Goal: Task Accomplishment & Management: Complete application form

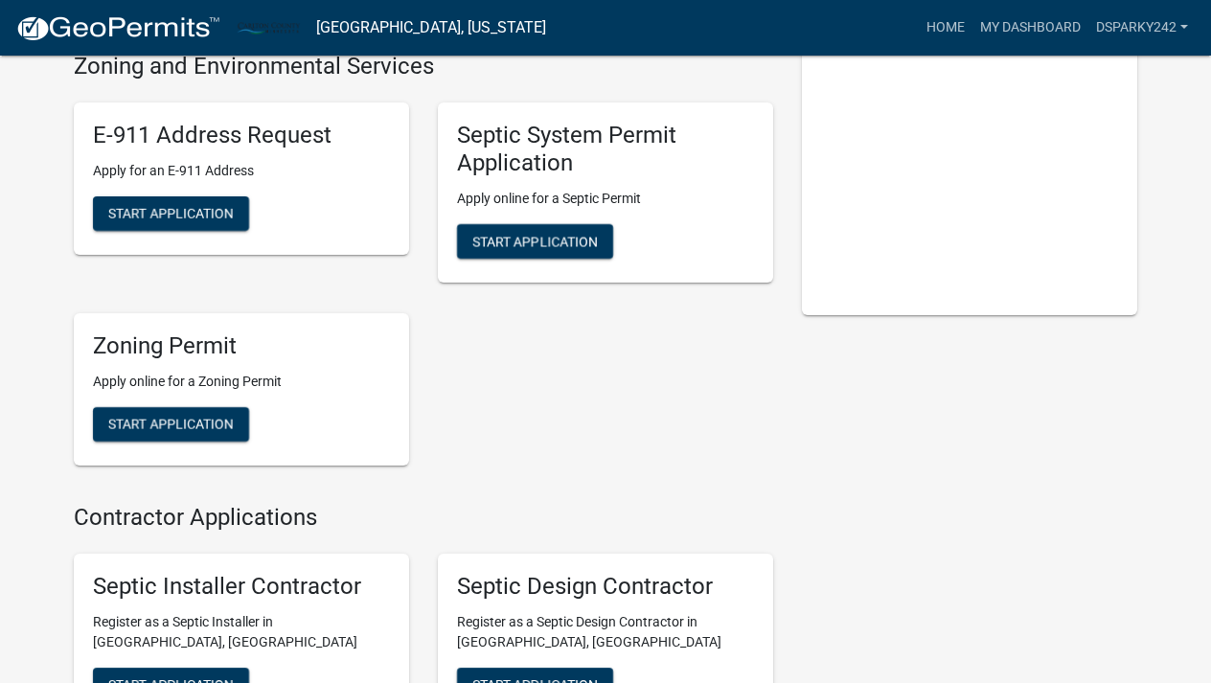
scroll to position [162, 0]
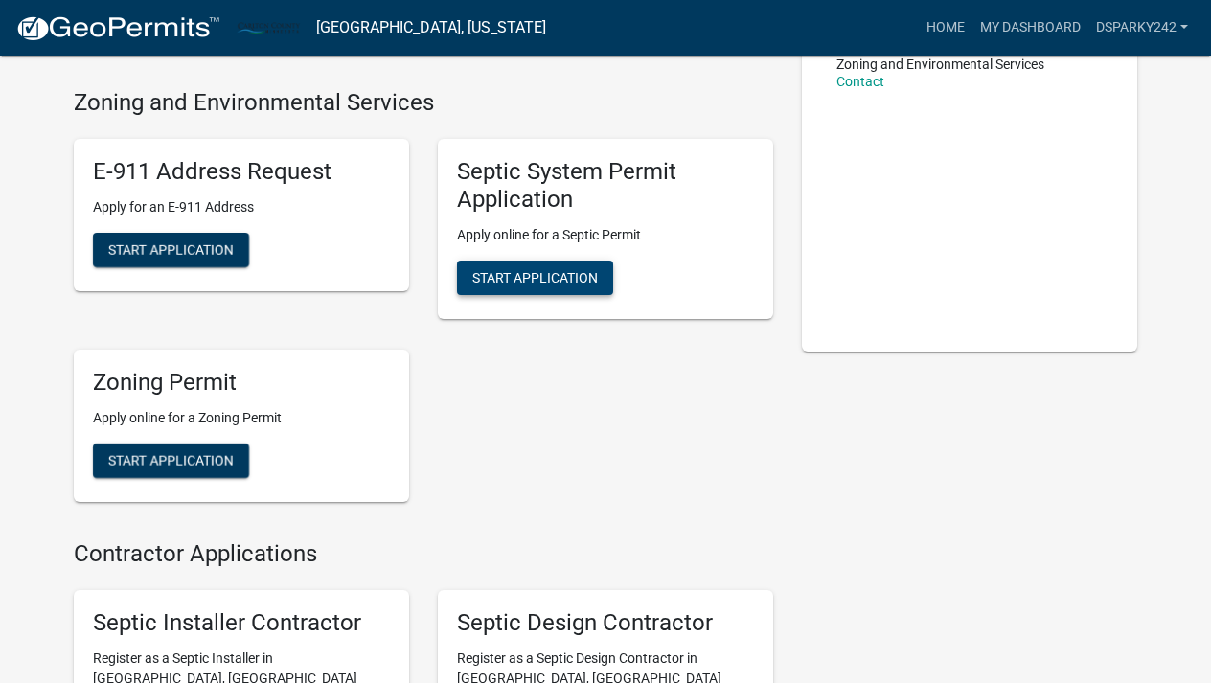
click at [560, 278] on span "Start Application" at bounding box center [534, 276] width 125 height 15
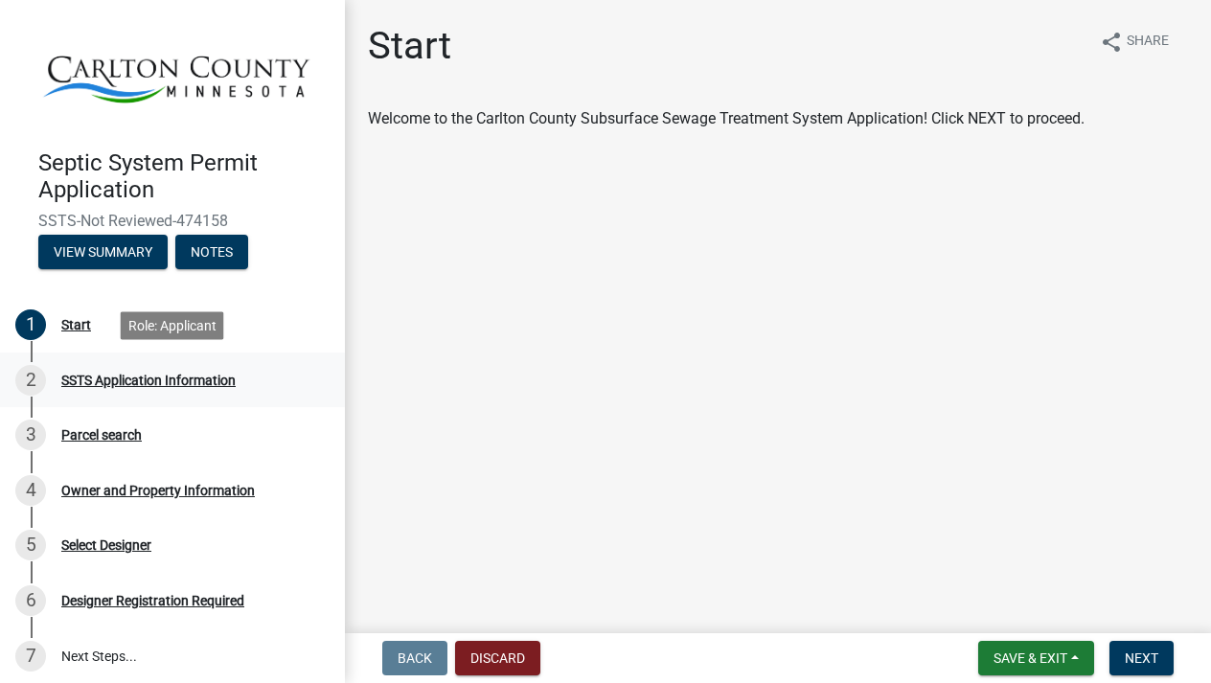
click at [189, 382] on div "SSTS Application Information" at bounding box center [148, 380] width 174 height 13
click at [176, 330] on div "1 Start" at bounding box center [164, 324] width 299 height 31
click at [75, 328] on div "Start" at bounding box center [76, 324] width 30 height 13
click at [209, 380] on div "SSTS Application Information" at bounding box center [148, 380] width 174 height 13
click at [1154, 659] on span "Next" at bounding box center [1142, 657] width 34 height 15
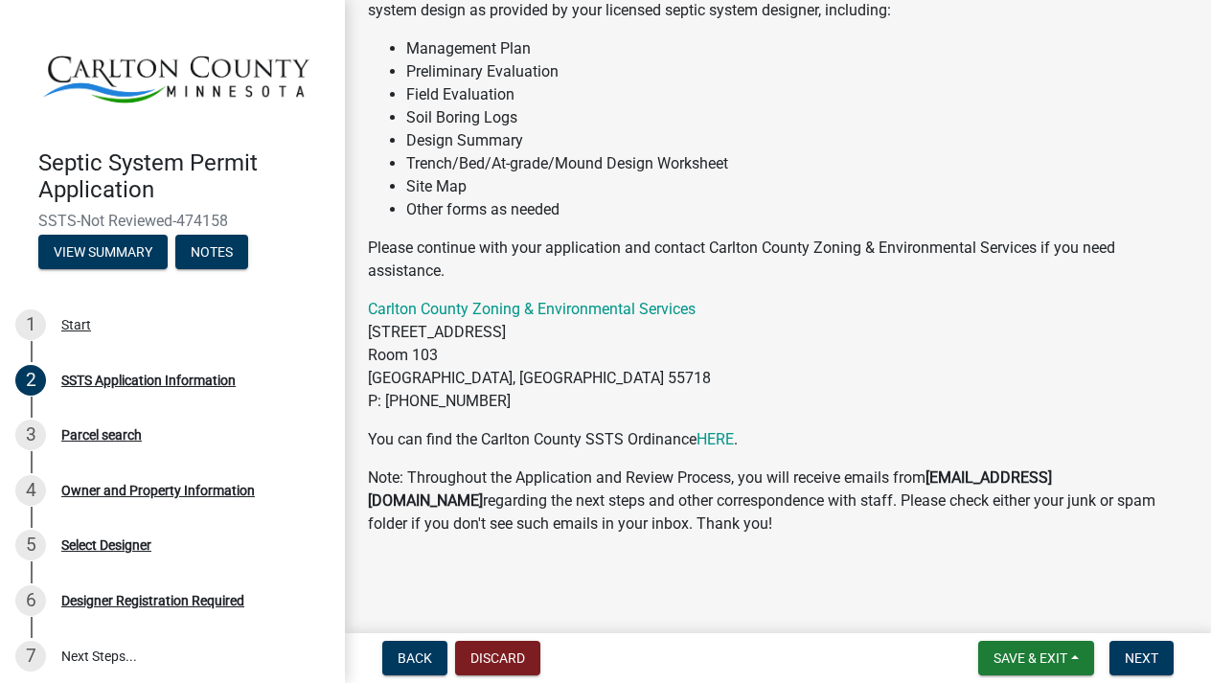
scroll to position [277, 0]
click at [125, 440] on div "Parcel search" at bounding box center [101, 434] width 80 height 13
click at [138, 430] on div "Parcel search" at bounding box center [101, 434] width 80 height 13
click at [1155, 665] on span "Next" at bounding box center [1142, 657] width 34 height 15
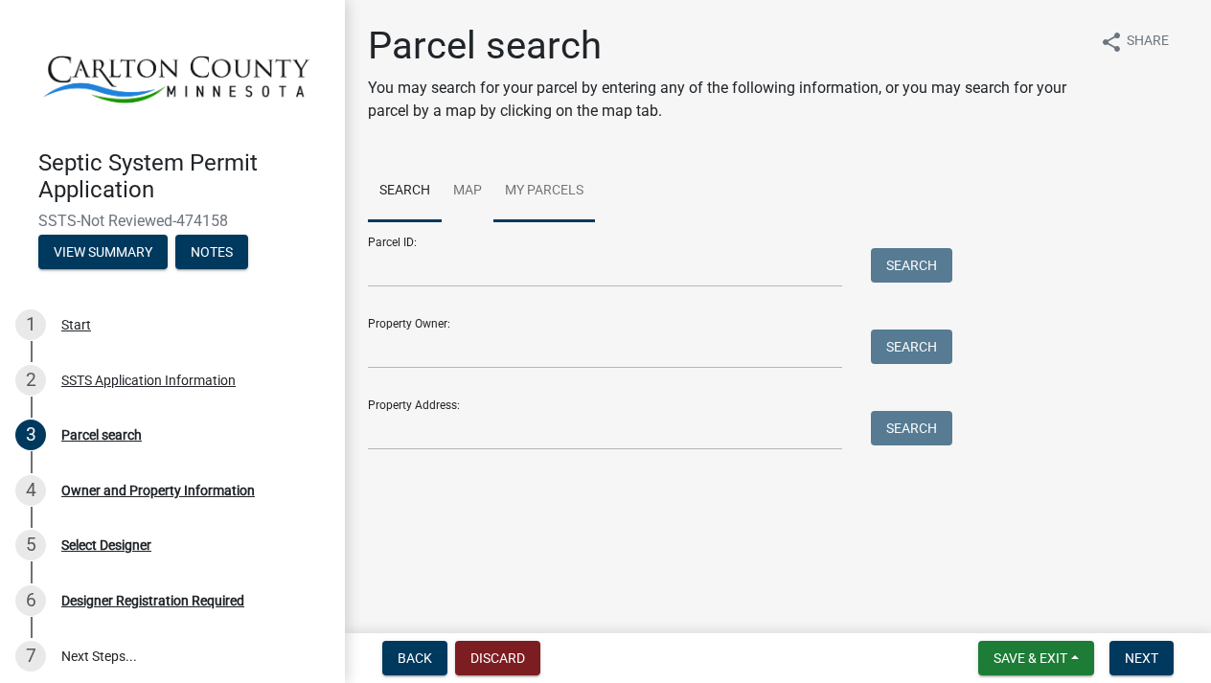
click at [548, 185] on link "My Parcels" at bounding box center [544, 191] width 102 height 61
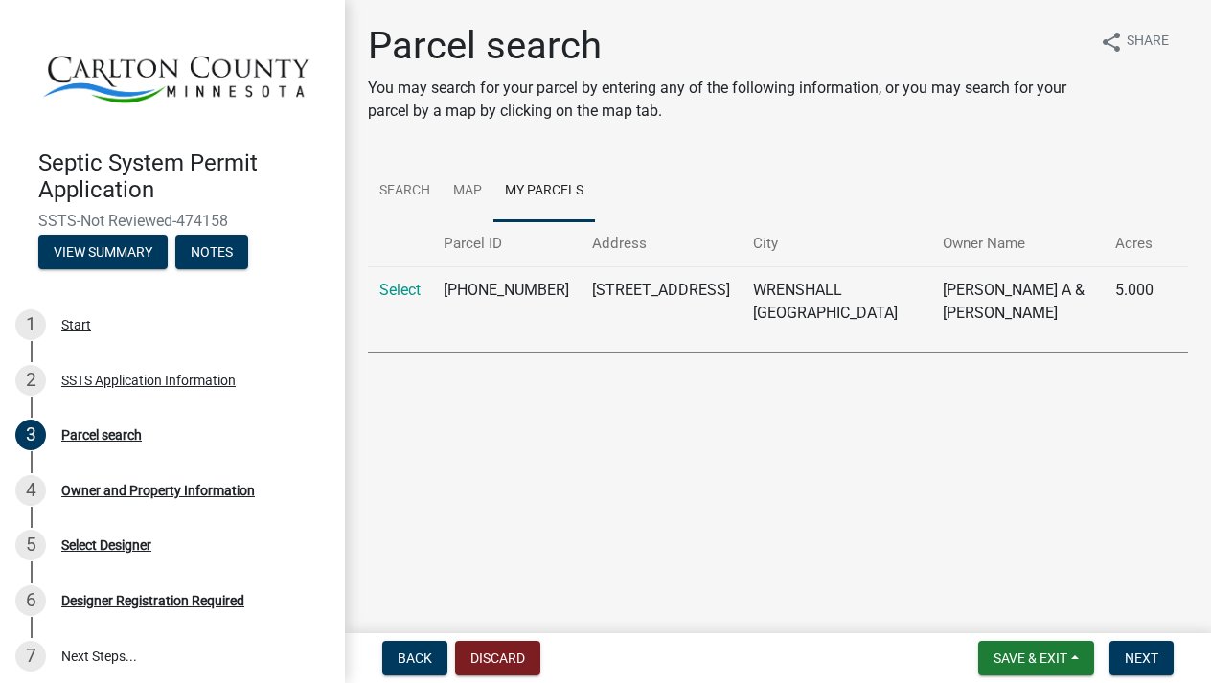
click at [678, 286] on td "[STREET_ADDRESS]" at bounding box center [661, 301] width 161 height 70
click at [398, 282] on link "Select" at bounding box center [399, 290] width 41 height 18
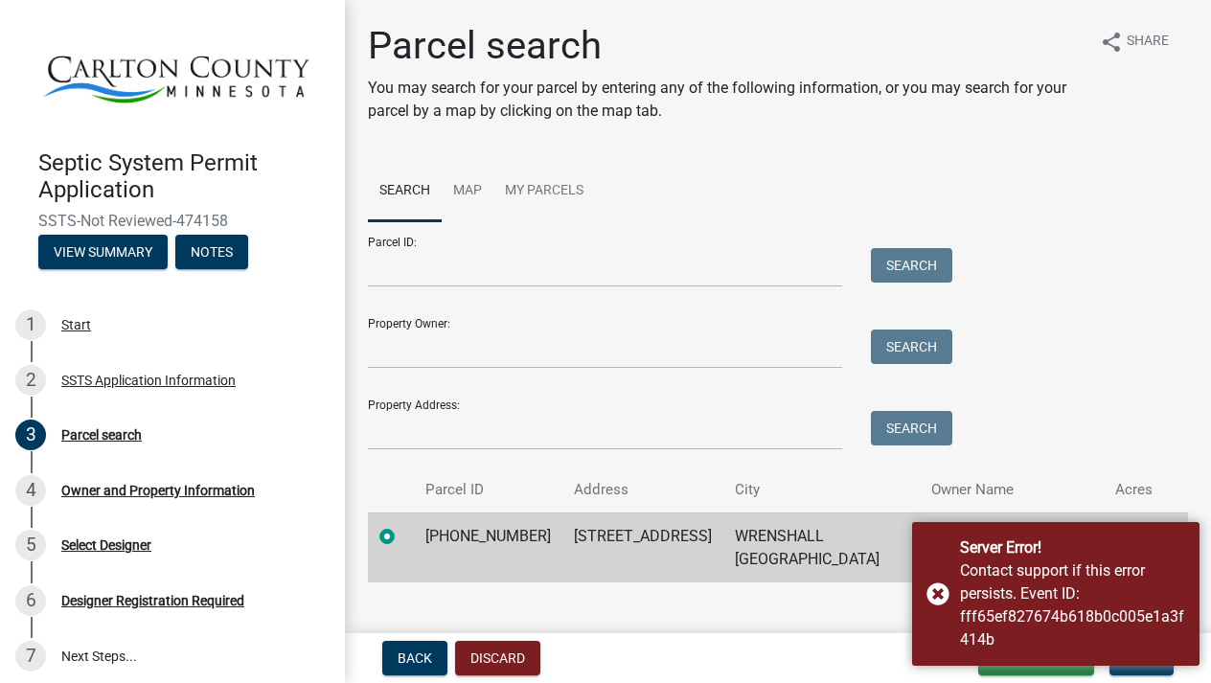
click at [1095, 402] on div "Parcel ID: Search Property Owner: Search Property Address: Search" at bounding box center [778, 335] width 820 height 229
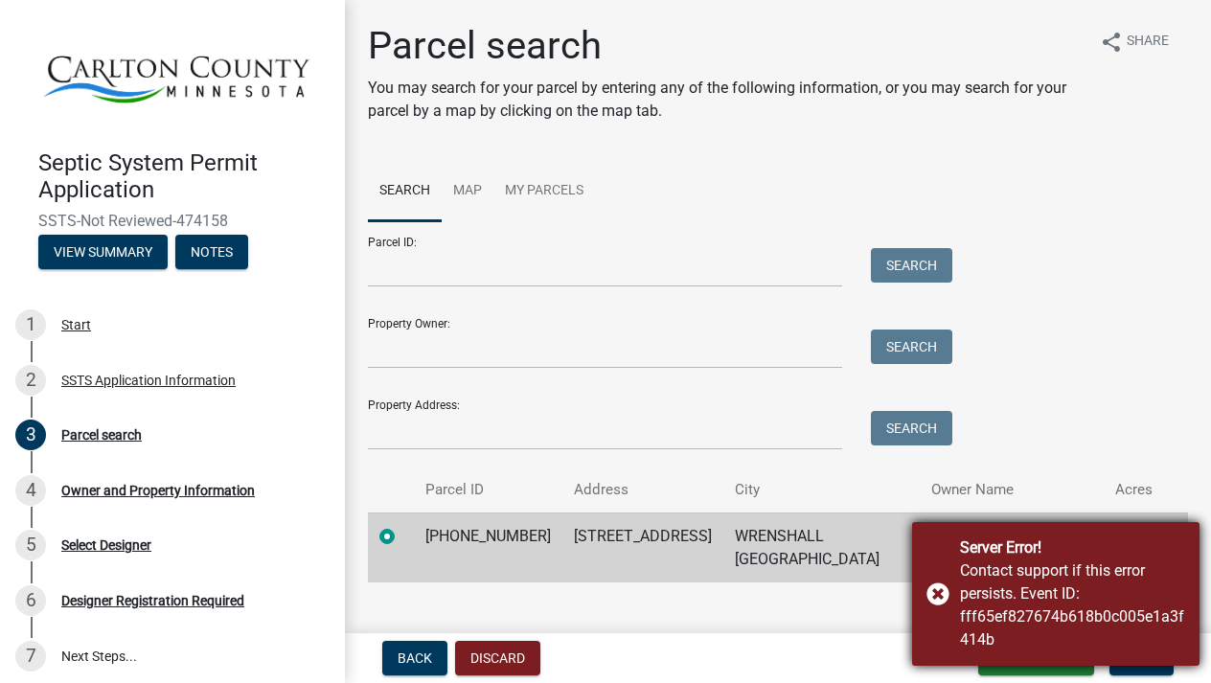
click at [945, 596] on div "Server Error! Contact support if this error persists. Event ID: fff65ef827674b6…" at bounding box center [1055, 594] width 287 height 144
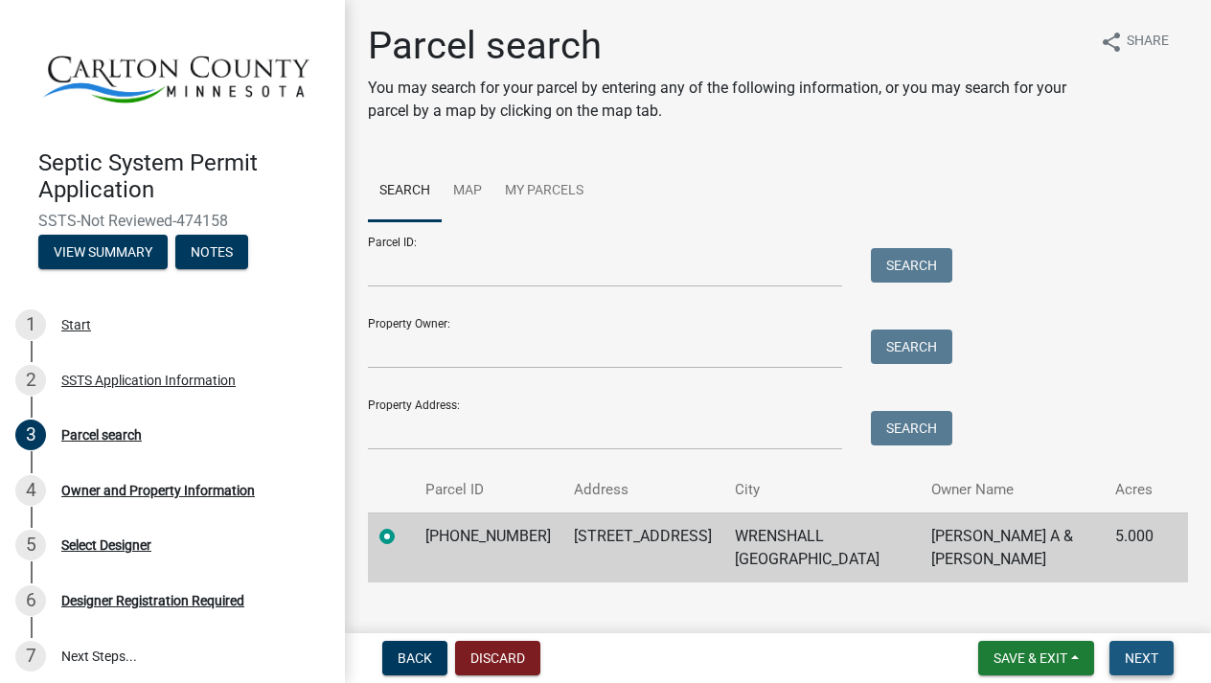
click at [1154, 653] on span "Next" at bounding box center [1142, 657] width 34 height 15
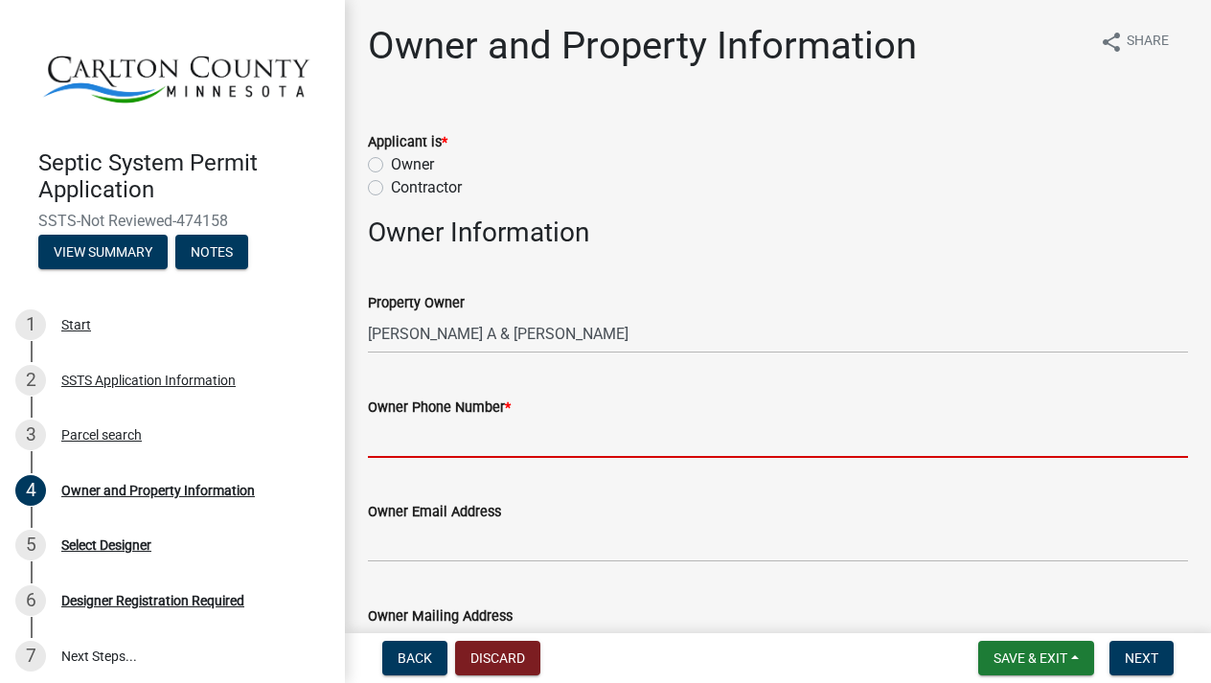
click at [640, 430] on input "Owner Phone Number *" at bounding box center [778, 438] width 820 height 39
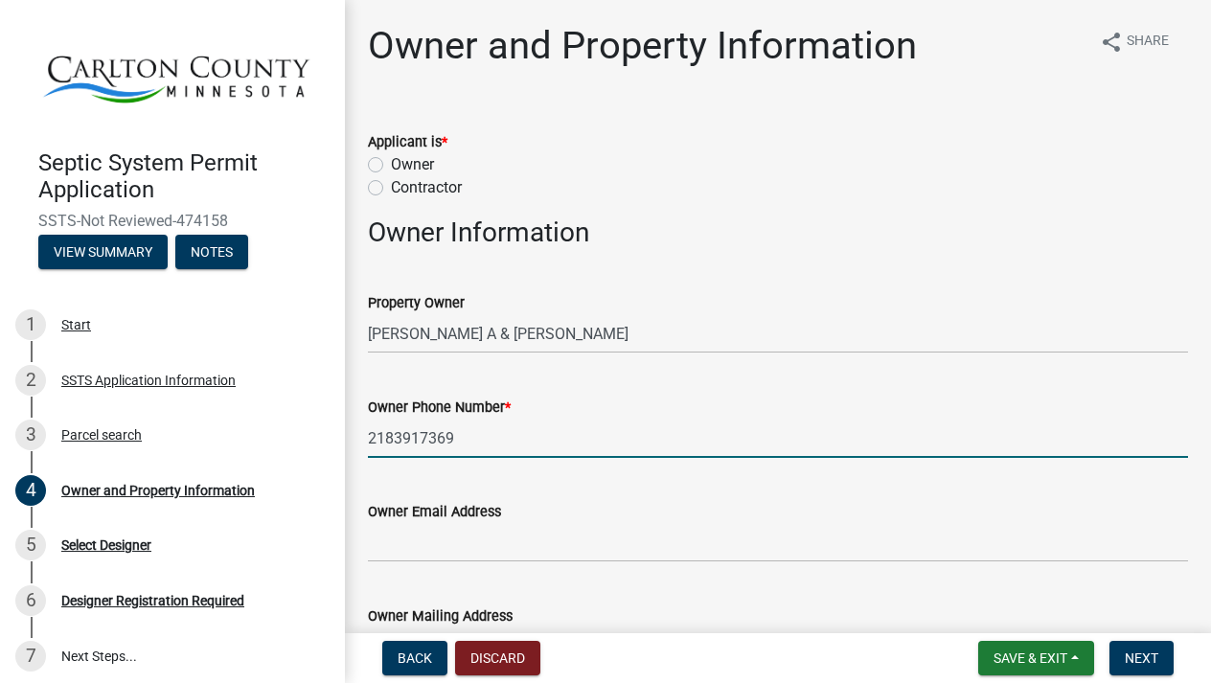
type input "2183917369"
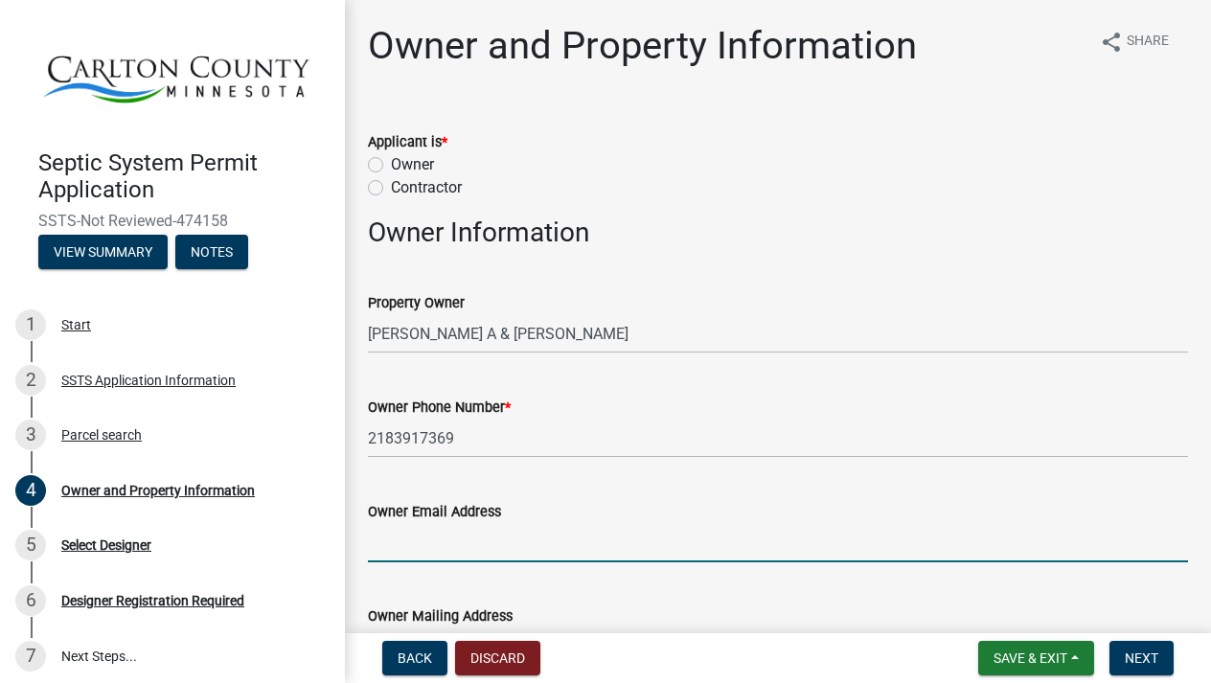
click at [525, 535] on input "Owner Email Address" at bounding box center [778, 542] width 820 height 39
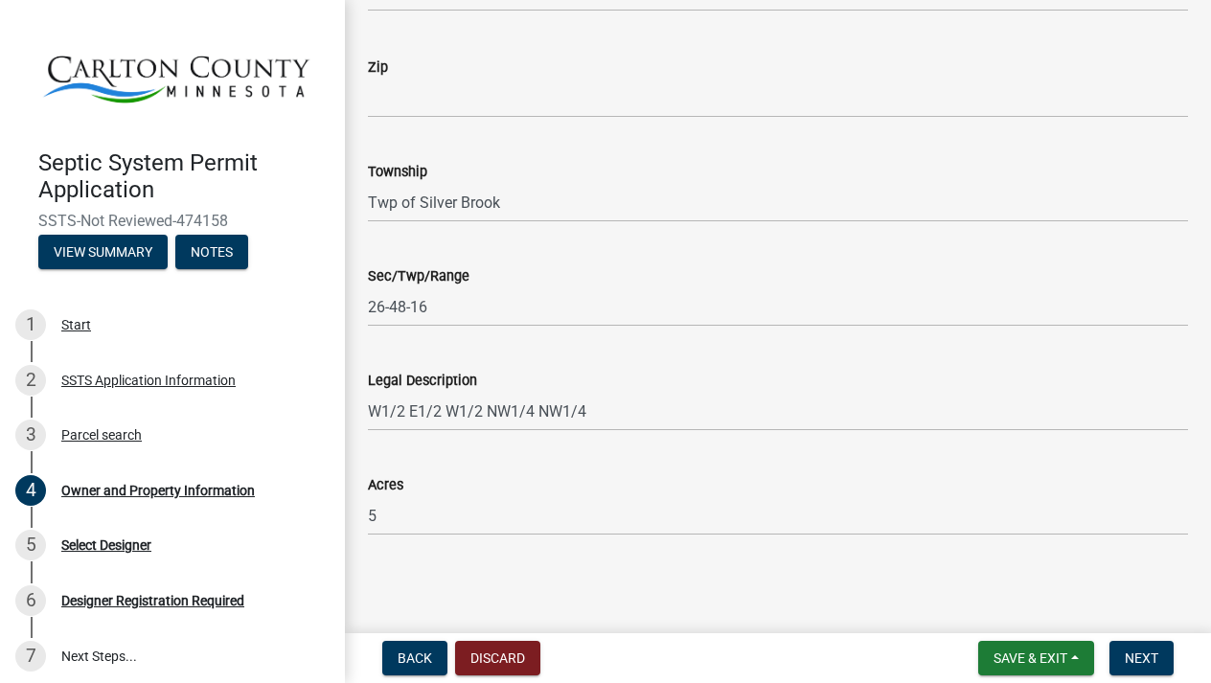
scroll to position [1432, 0]
type input "[EMAIL_ADDRESS][DOMAIN_NAME]"
click at [1076, 666] on button "Save & Exit" at bounding box center [1036, 658] width 116 height 34
click at [1023, 568] on button "Save" at bounding box center [1017, 562] width 153 height 46
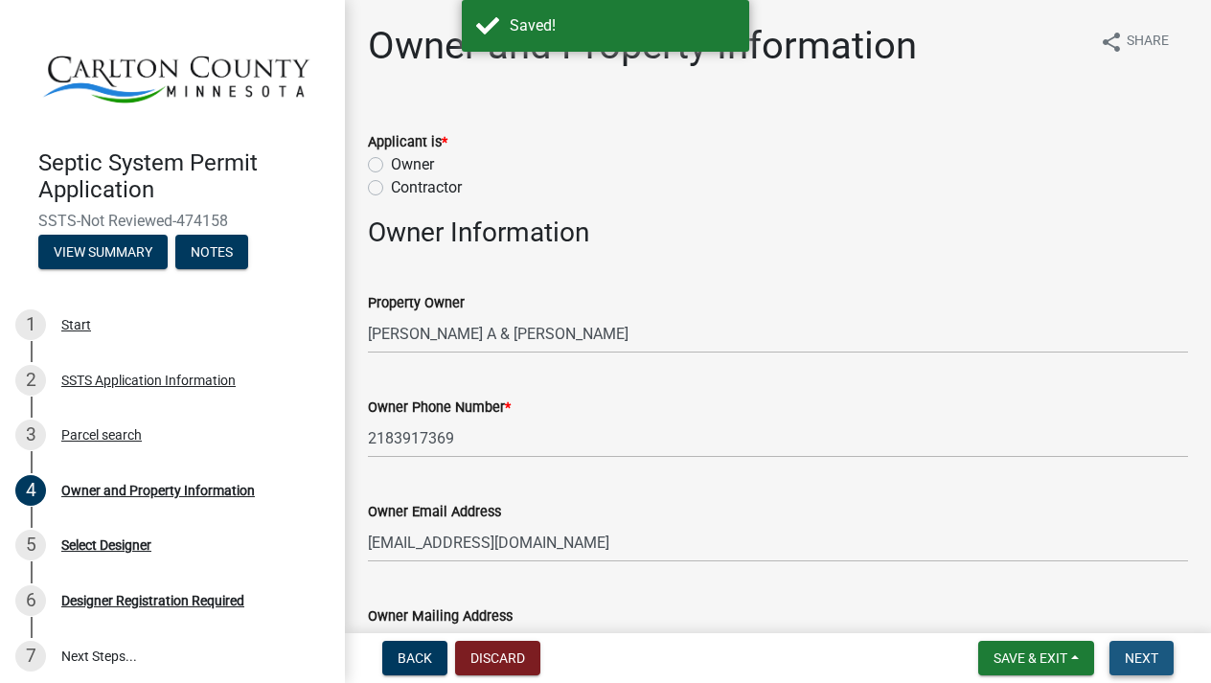
click at [1150, 659] on span "Next" at bounding box center [1142, 657] width 34 height 15
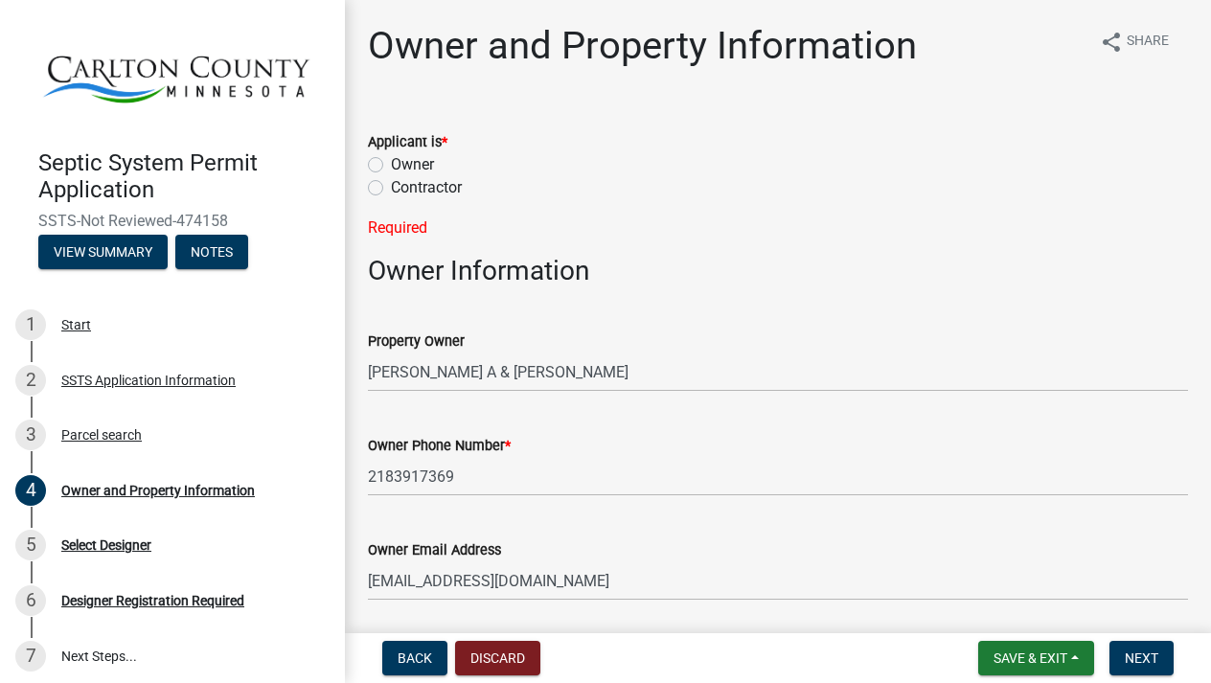
click at [391, 162] on label "Owner" at bounding box center [412, 164] width 43 height 23
click at [391, 162] on input "Owner" at bounding box center [397, 159] width 12 height 12
radio input "true"
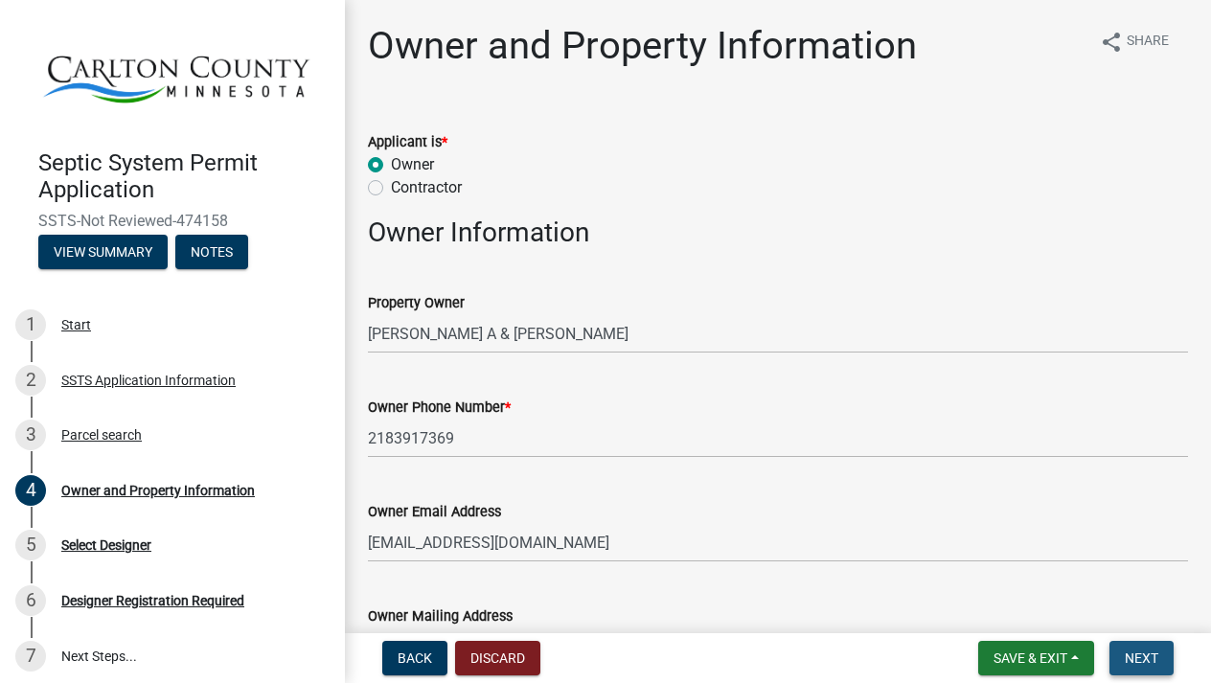
click at [1153, 663] on span "Next" at bounding box center [1142, 657] width 34 height 15
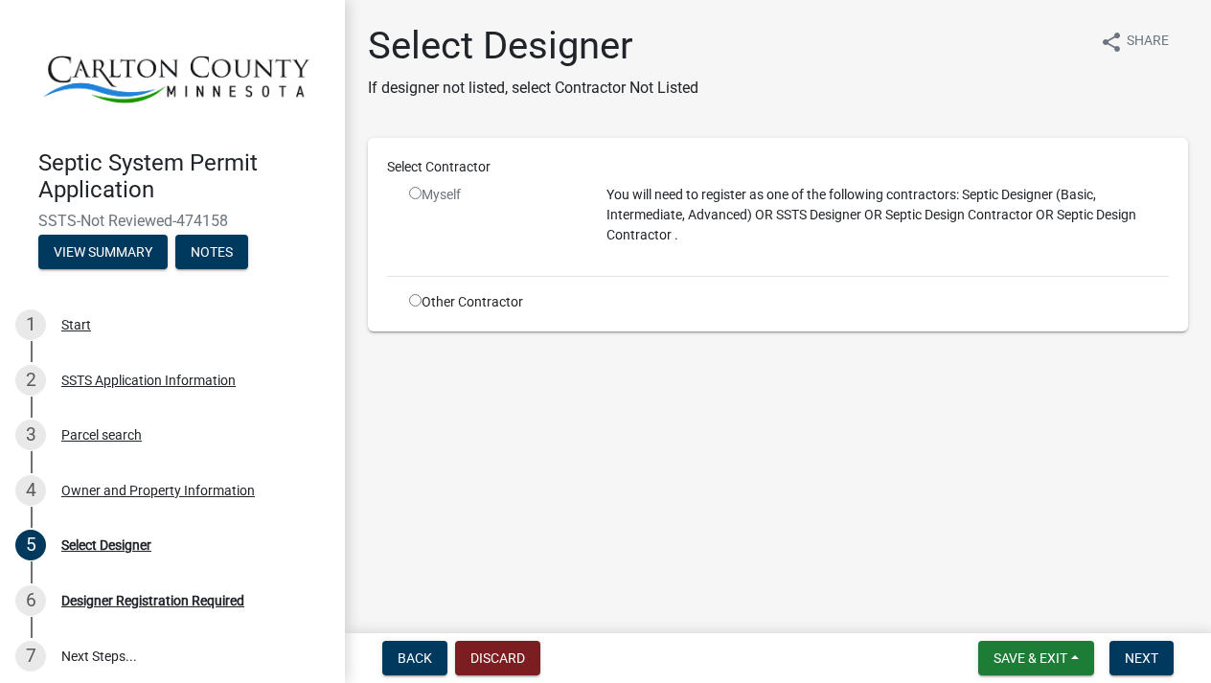
click at [419, 307] on input "radio" at bounding box center [415, 300] width 12 height 12
radio input "true"
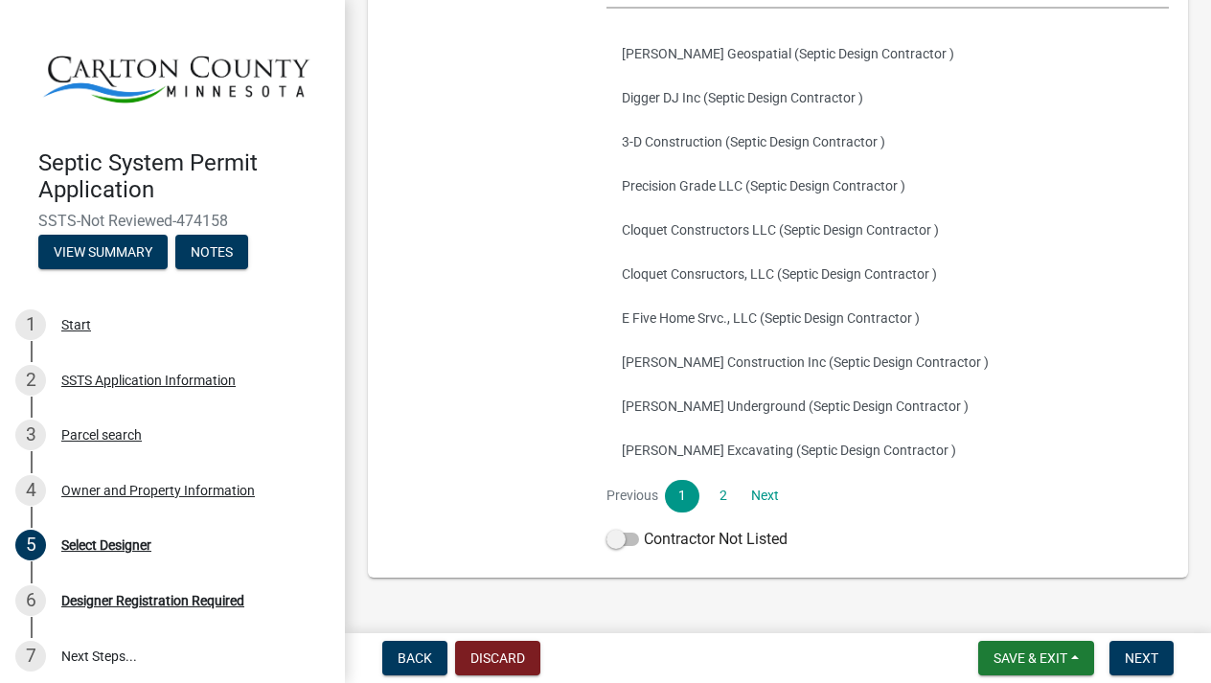
scroll to position [377, 0]
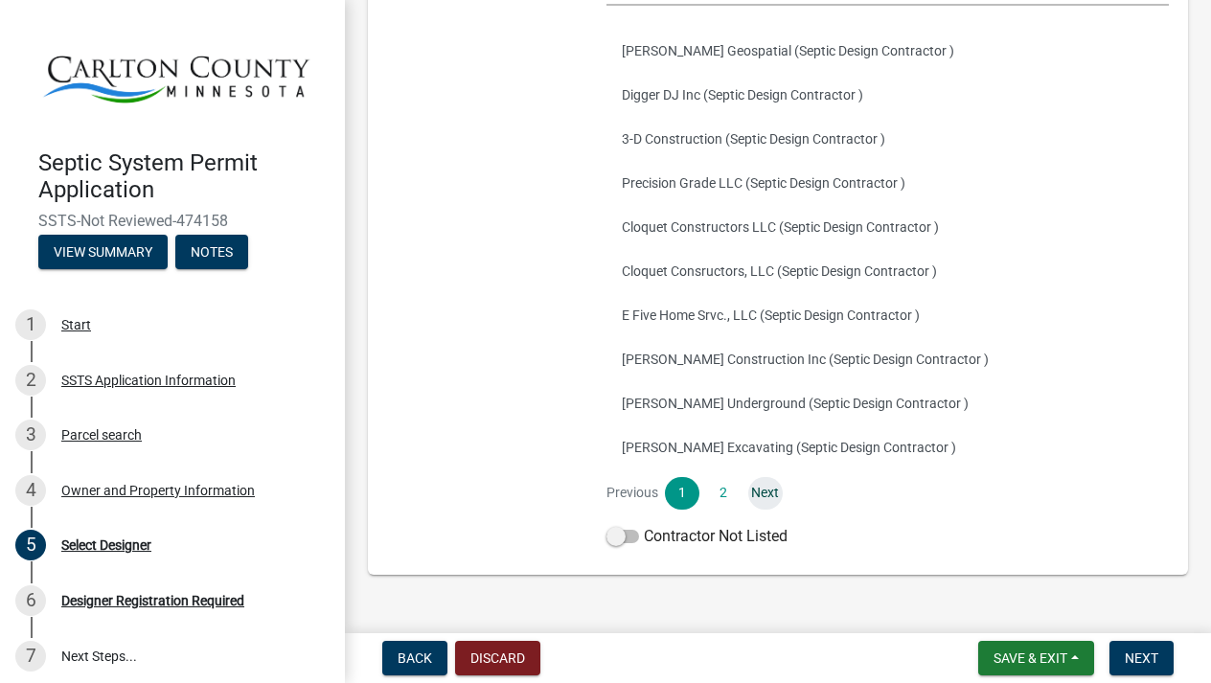
click at [771, 490] on link "Next" at bounding box center [765, 493] width 34 height 33
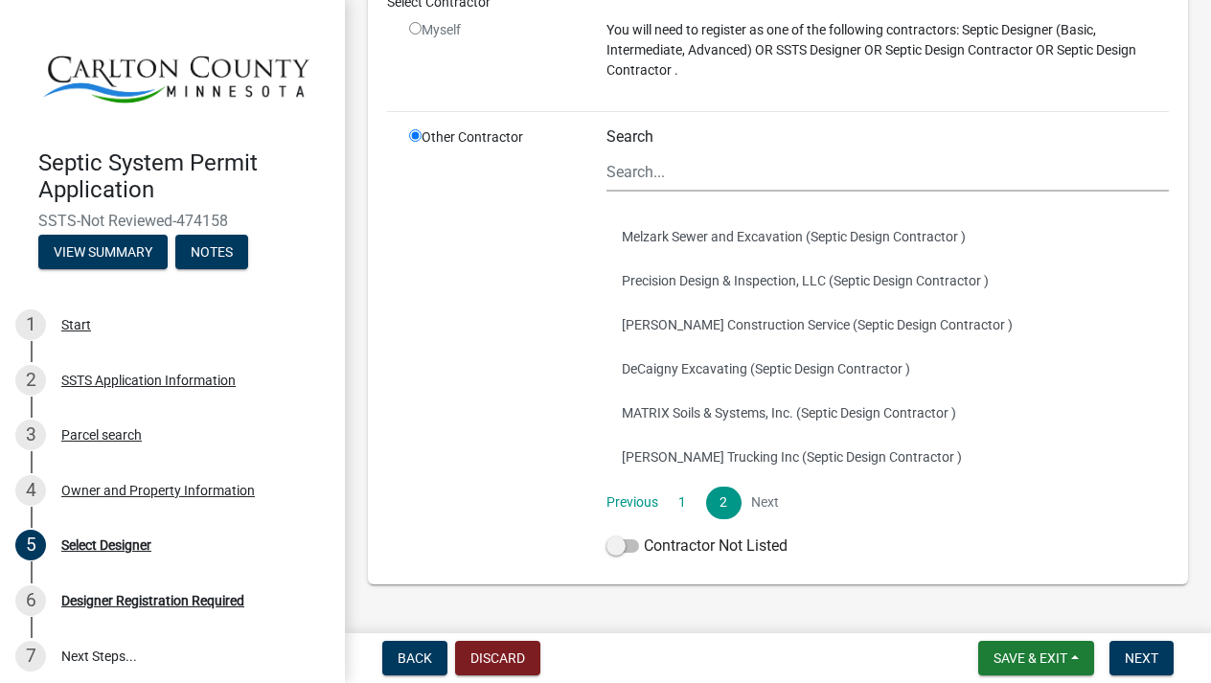
scroll to position [195, 0]
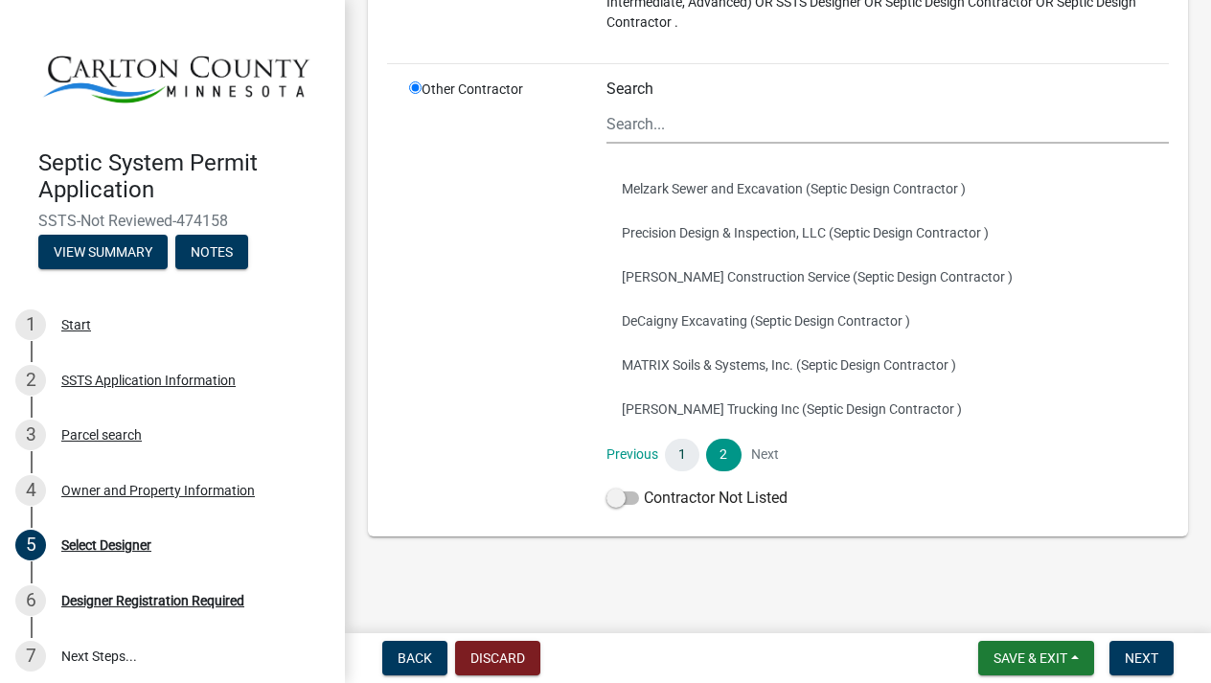
click at [677, 457] on link "1" at bounding box center [682, 455] width 34 height 33
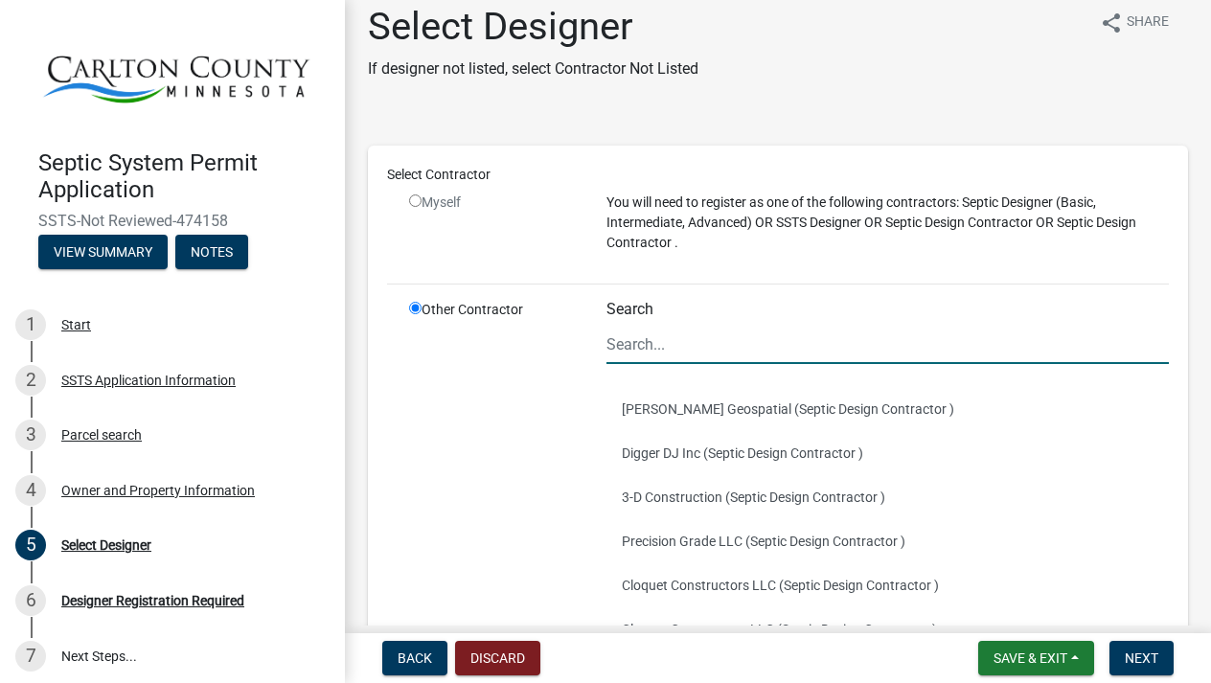
click at [696, 347] on input "Search" at bounding box center [887, 344] width 562 height 39
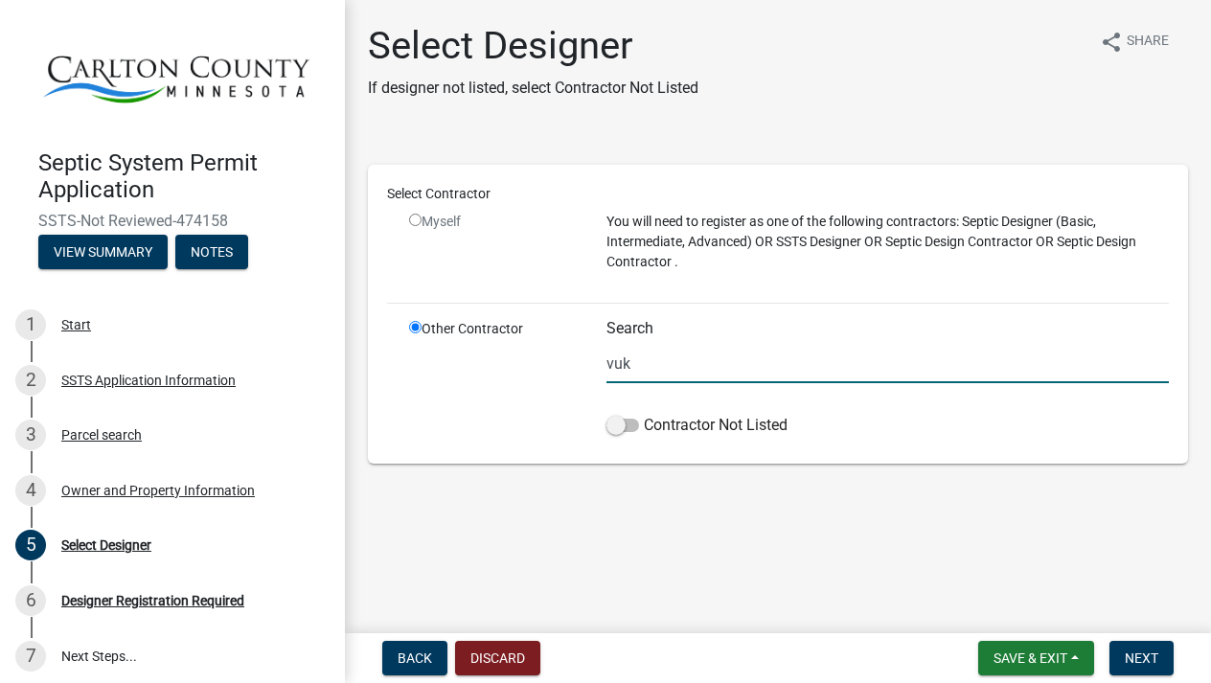
type input "[PERSON_NAME]"
drag, startPoint x: 696, startPoint y: 347, endPoint x: 620, endPoint y: 428, distance: 111.8
click at [620, 428] on span at bounding box center [622, 425] width 33 height 13
click at [644, 414] on input "Contractor Not Listed" at bounding box center [644, 414] width 0 height 0
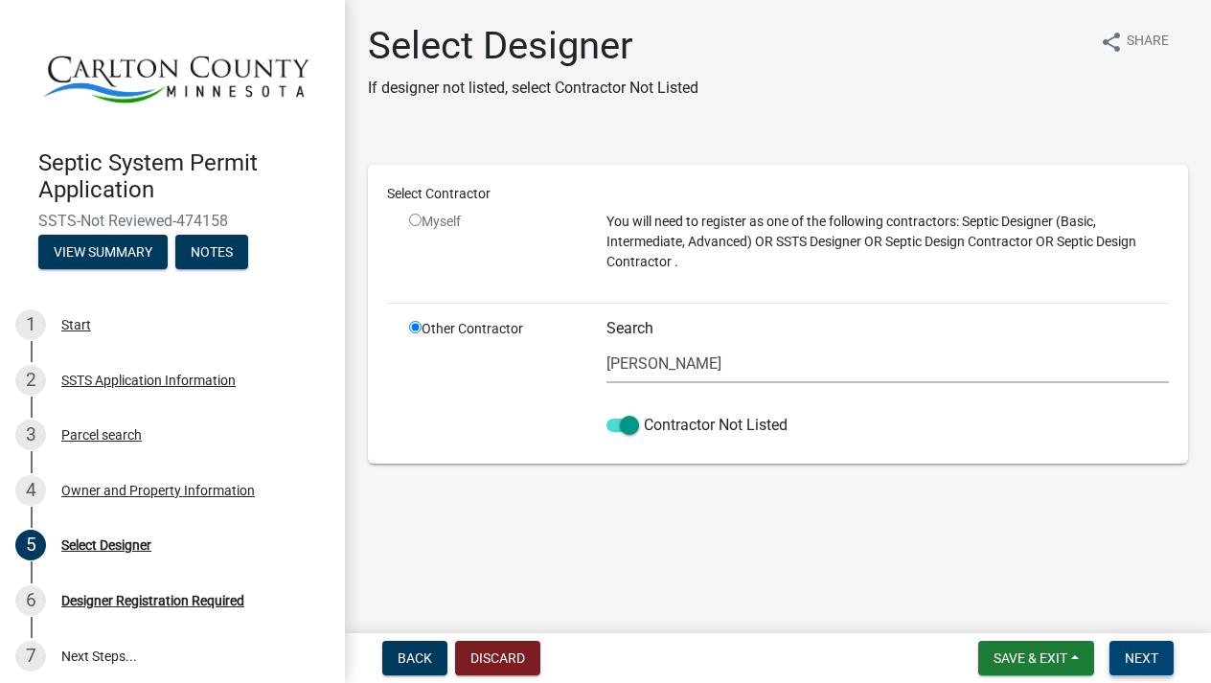
click at [1150, 663] on span "Next" at bounding box center [1142, 657] width 34 height 15
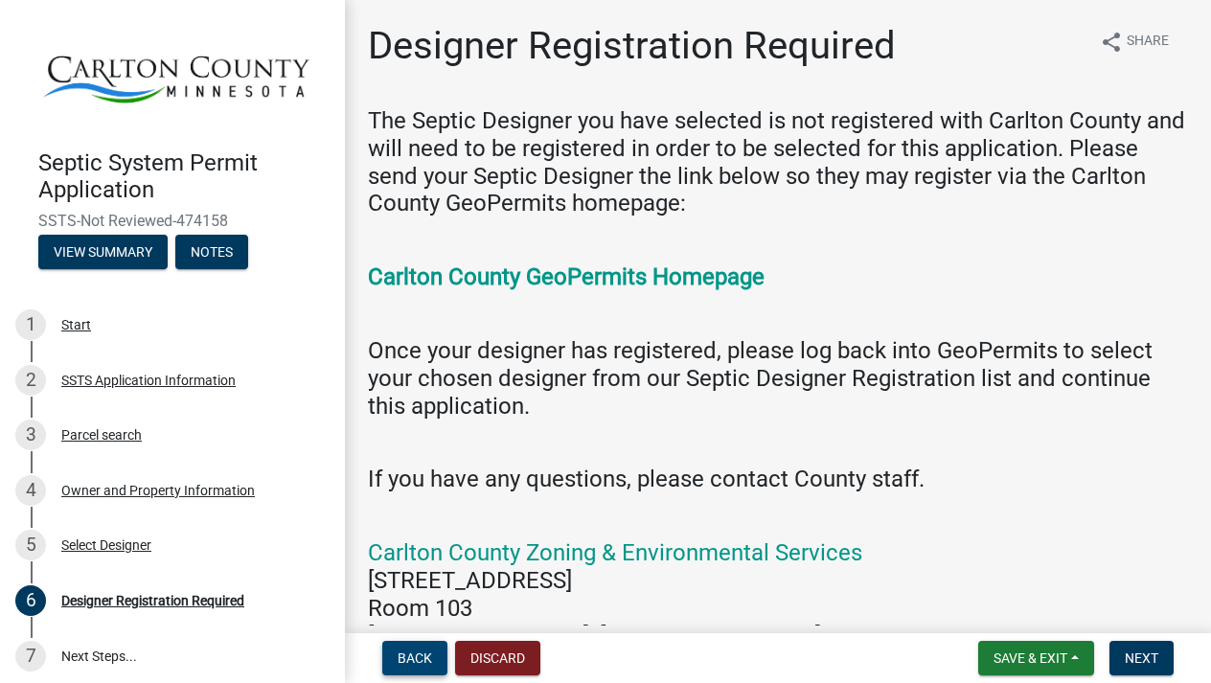
click at [419, 651] on span "Back" at bounding box center [415, 657] width 34 height 15
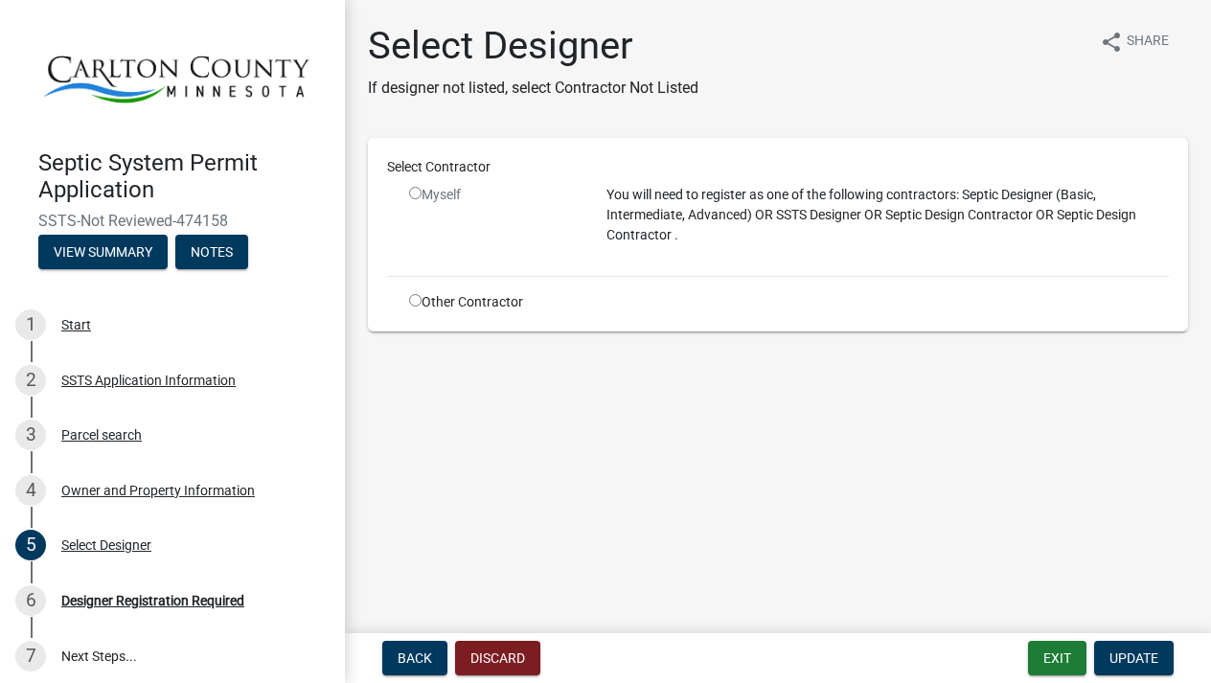
click at [417, 303] on input "radio" at bounding box center [415, 300] width 12 height 12
radio input "true"
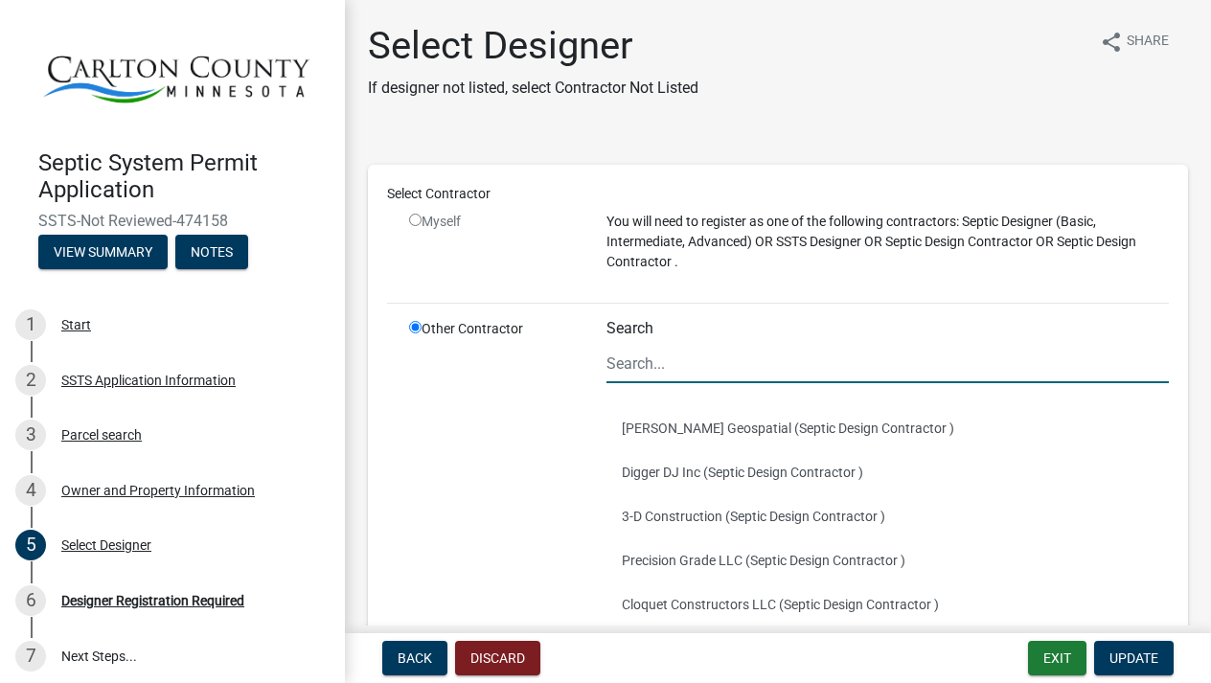
click at [666, 364] on input "Search" at bounding box center [887, 363] width 562 height 39
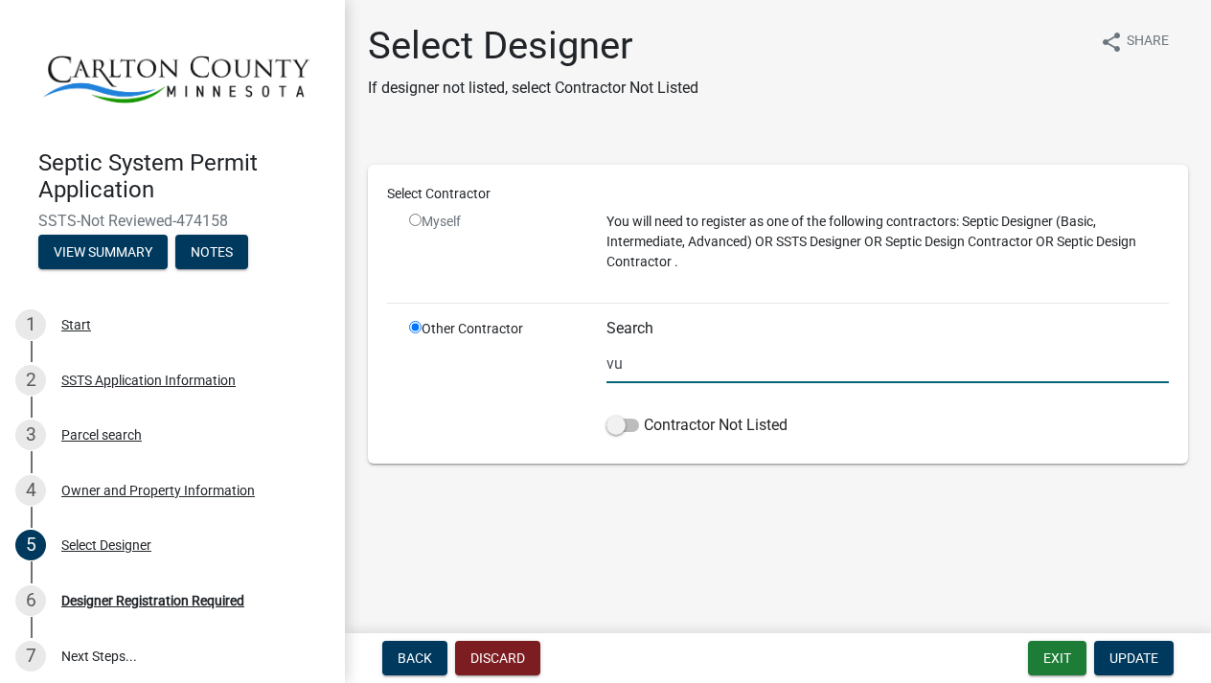
type input "v"
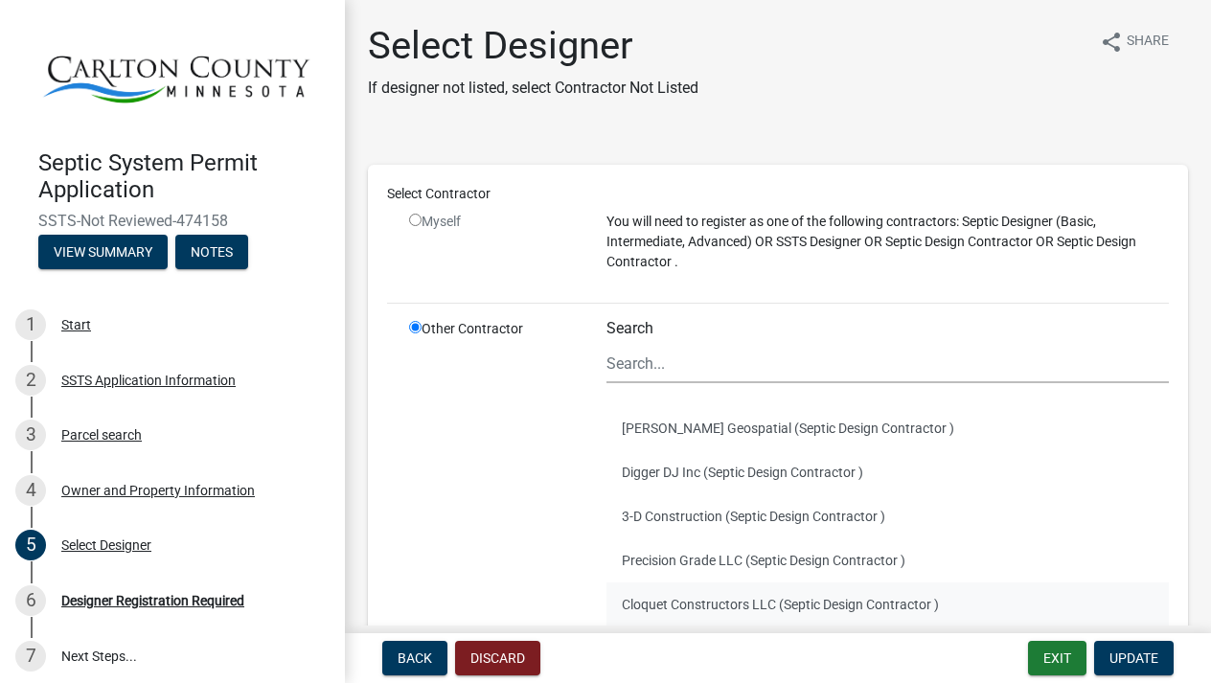
click at [792, 601] on button "Cloquet Constructors LLC (Septic Design Contractor )" at bounding box center [887, 604] width 562 height 44
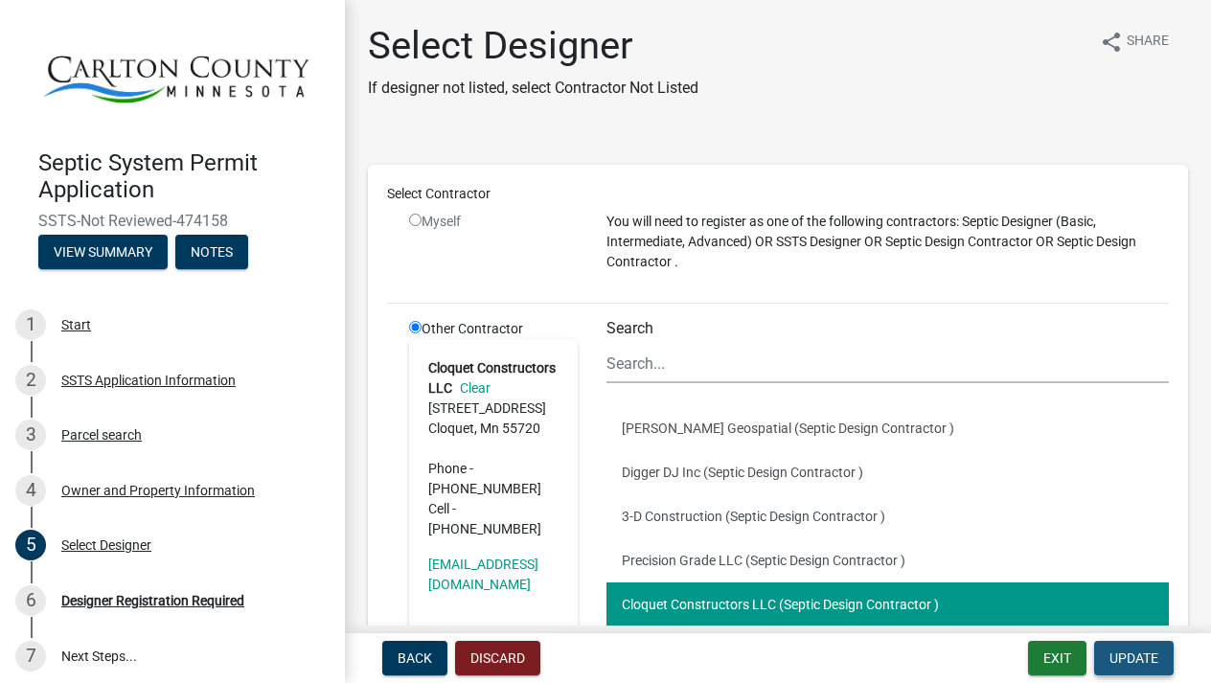
click at [1133, 651] on span "Update" at bounding box center [1133, 657] width 49 height 15
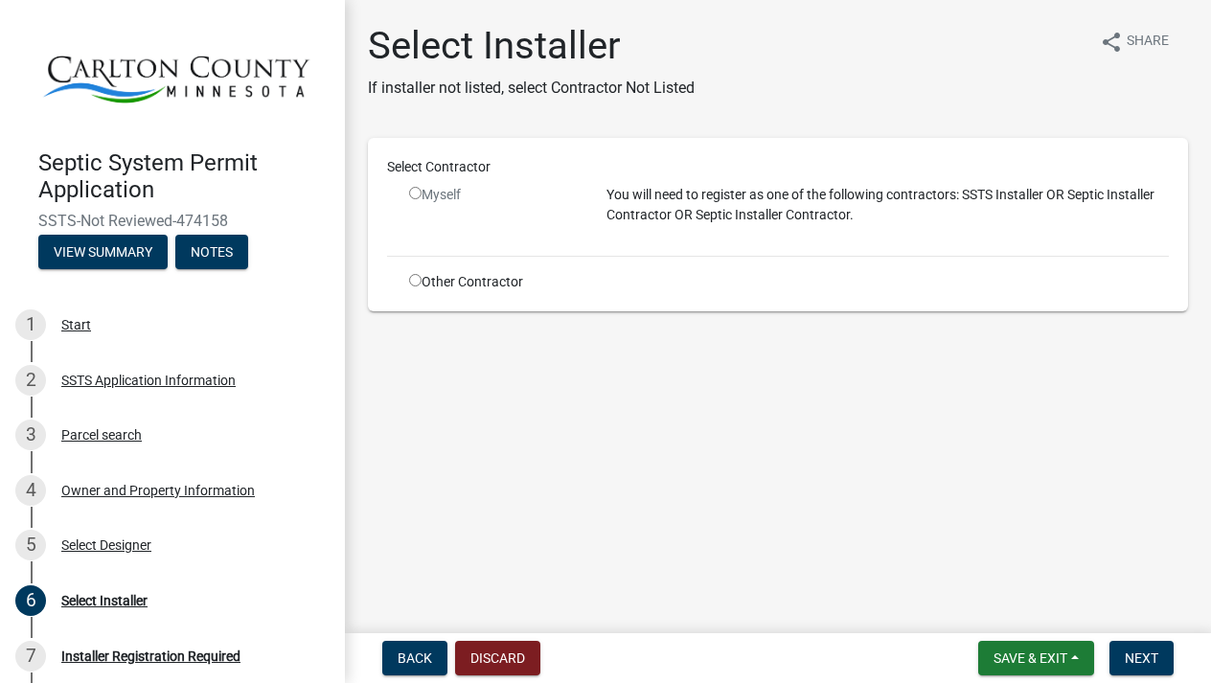
click at [427, 280] on div "Other Contractor" at bounding box center [493, 282] width 197 height 20
click at [413, 286] on input "radio" at bounding box center [415, 280] width 12 height 12
radio input "true"
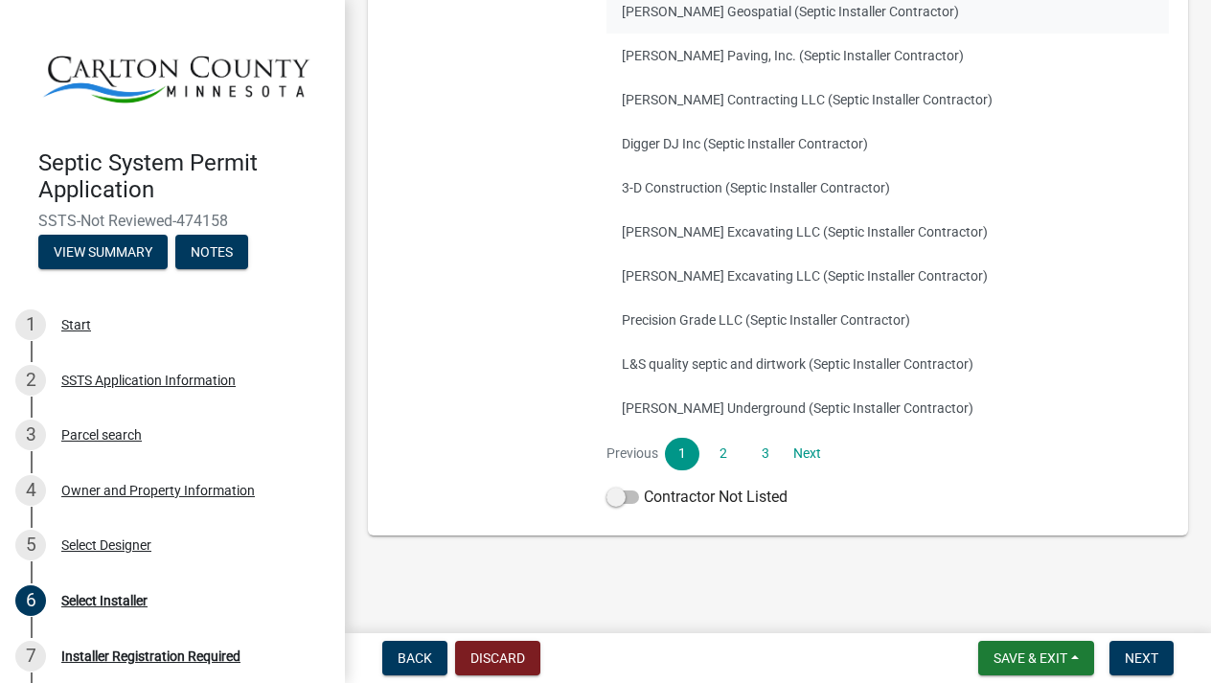
scroll to position [396, 0]
click at [719, 452] on link "2" at bounding box center [723, 455] width 34 height 33
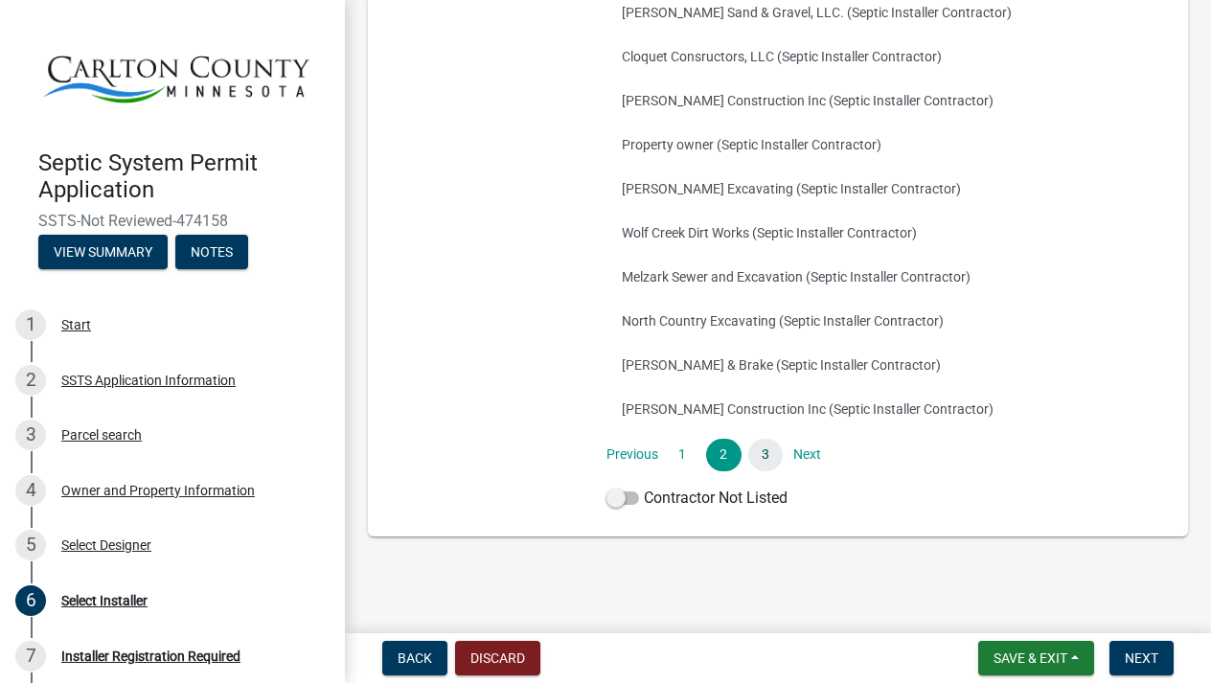
click at [767, 455] on link "3" at bounding box center [765, 455] width 34 height 33
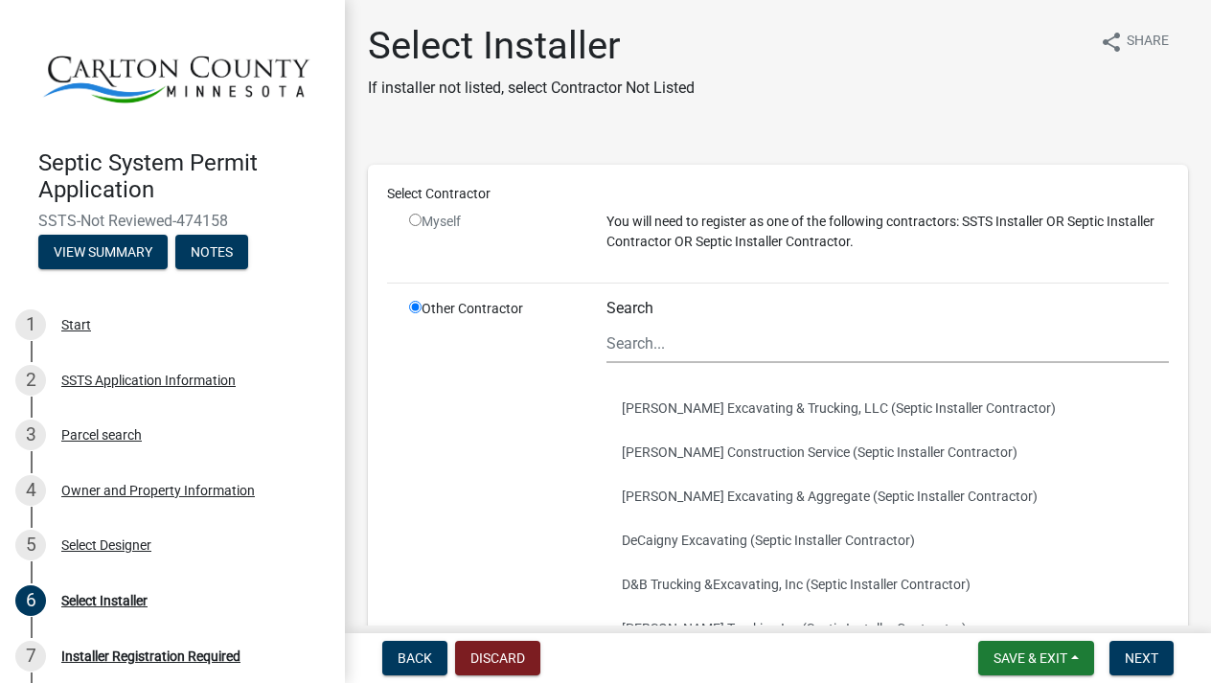
scroll to position [0, 0]
click at [692, 339] on input "Search" at bounding box center [887, 343] width 562 height 39
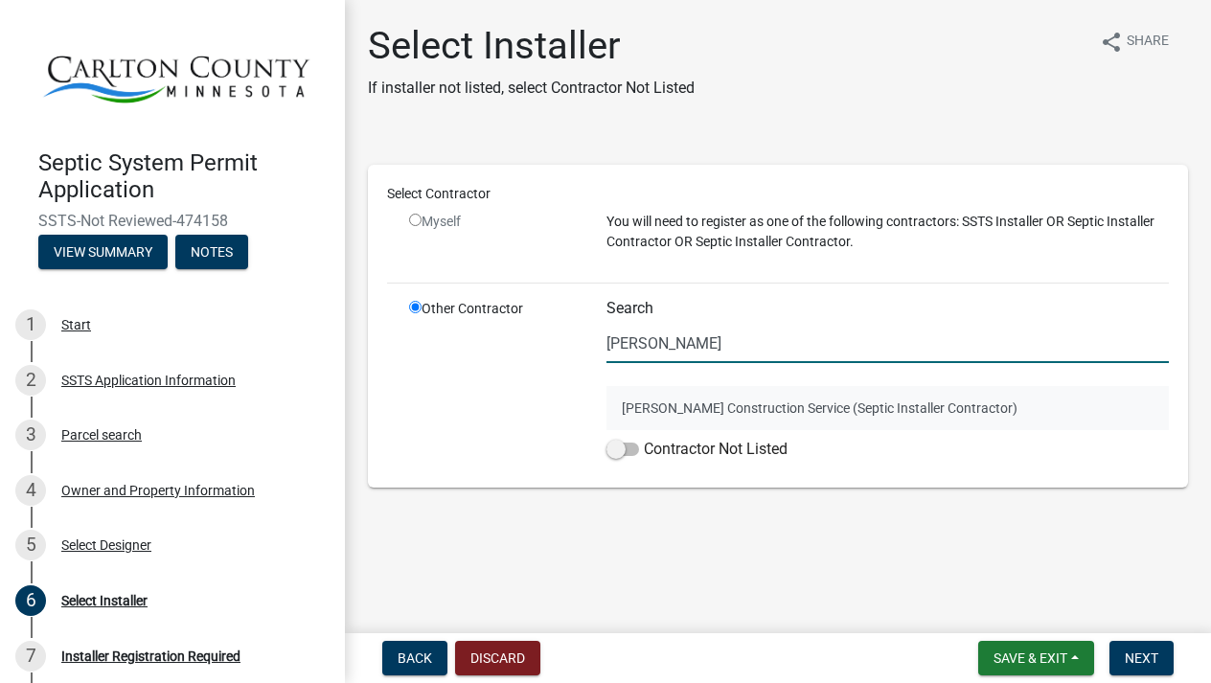
type input "[PERSON_NAME]"
click at [827, 407] on button "[PERSON_NAME] Construction Service (Septic Installer Contractor)" at bounding box center [887, 408] width 562 height 44
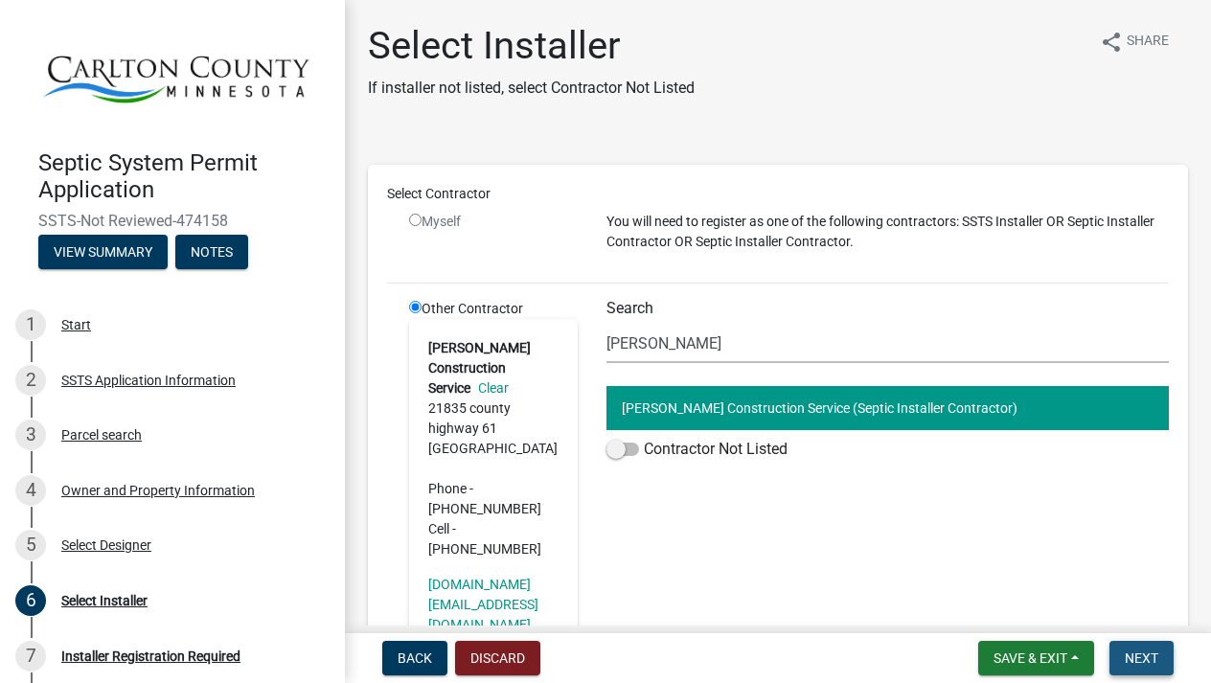
click at [1145, 656] on span "Next" at bounding box center [1142, 657] width 34 height 15
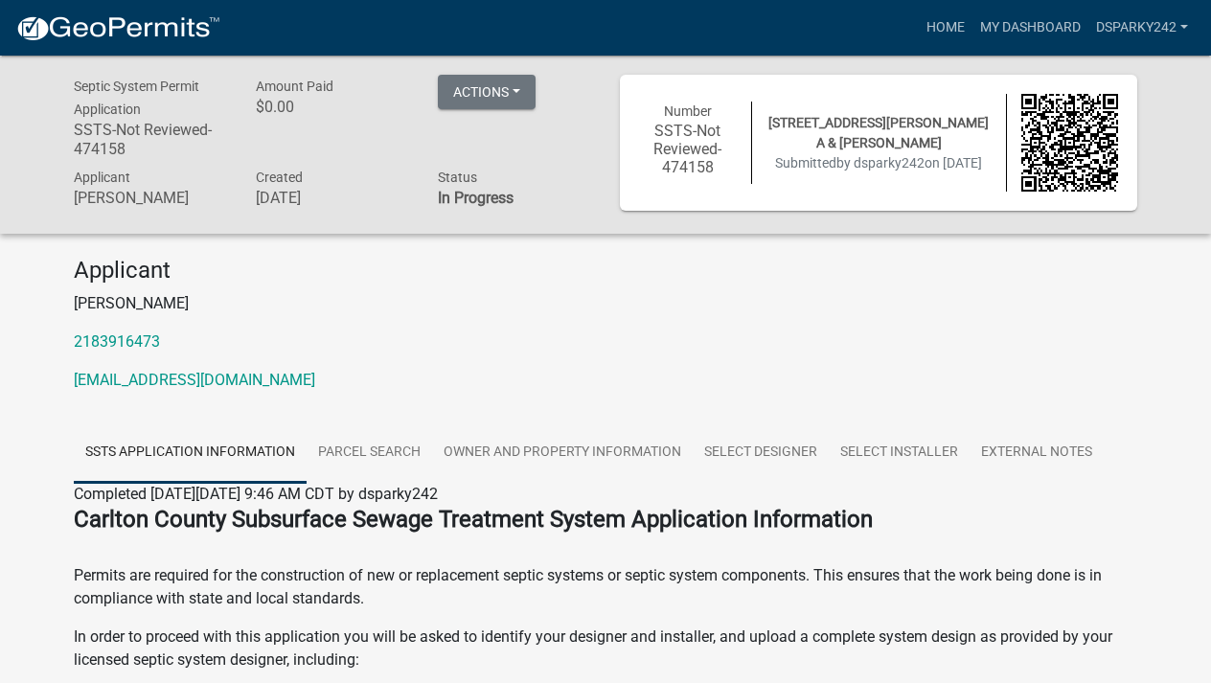
click at [520, 89] on button "Actions" at bounding box center [487, 92] width 98 height 34
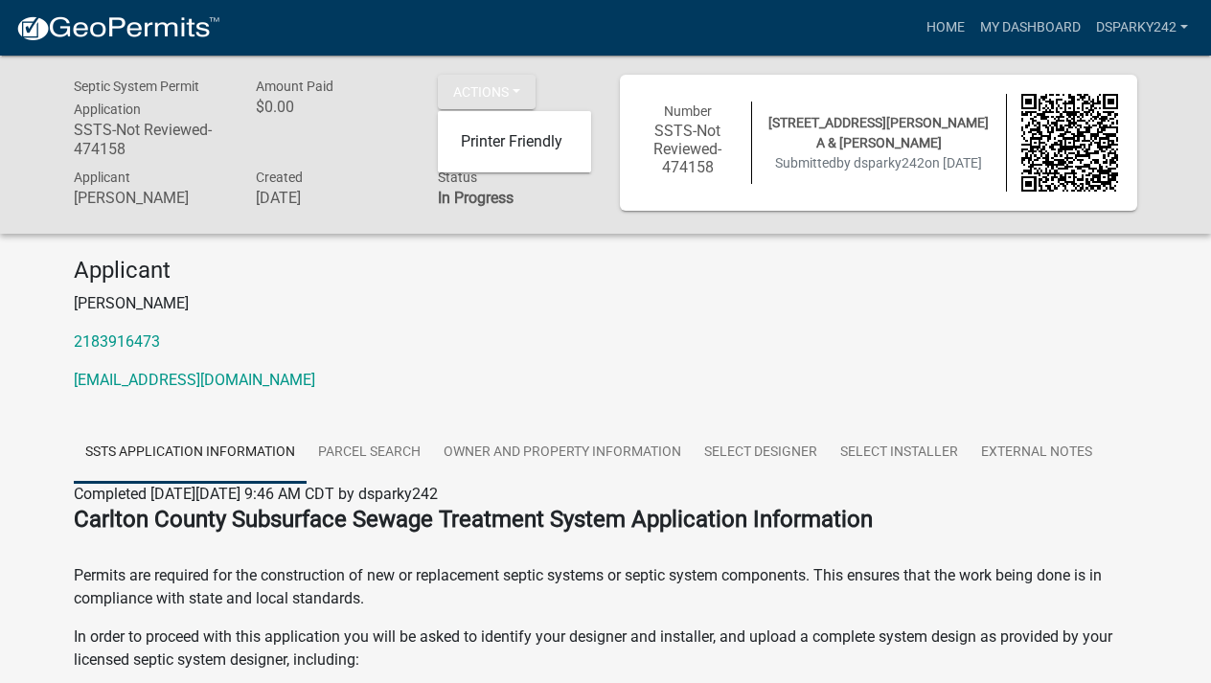
click at [530, 292] on p "[PERSON_NAME]" at bounding box center [605, 303] width 1063 height 23
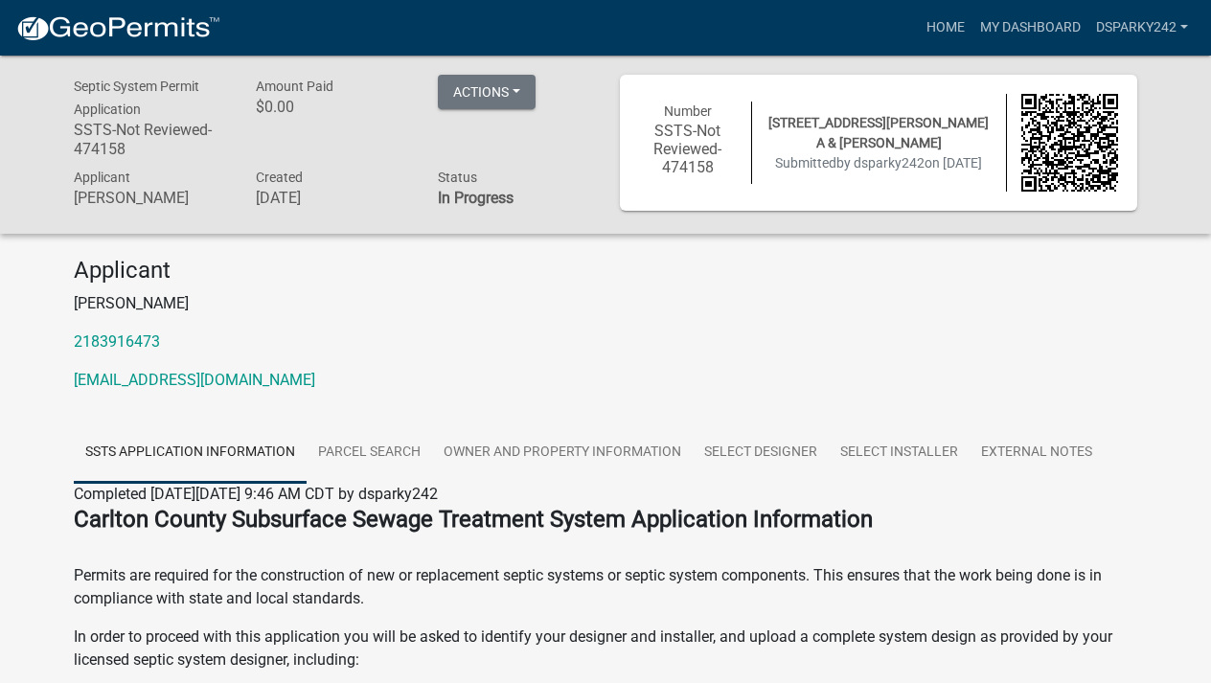
click at [1065, 163] on img at bounding box center [1070, 143] width 98 height 98
click at [520, 98] on button "Actions" at bounding box center [487, 92] width 98 height 34
click at [1082, 173] on img at bounding box center [1070, 143] width 98 height 98
click at [1057, 171] on img at bounding box center [1070, 143] width 98 height 98
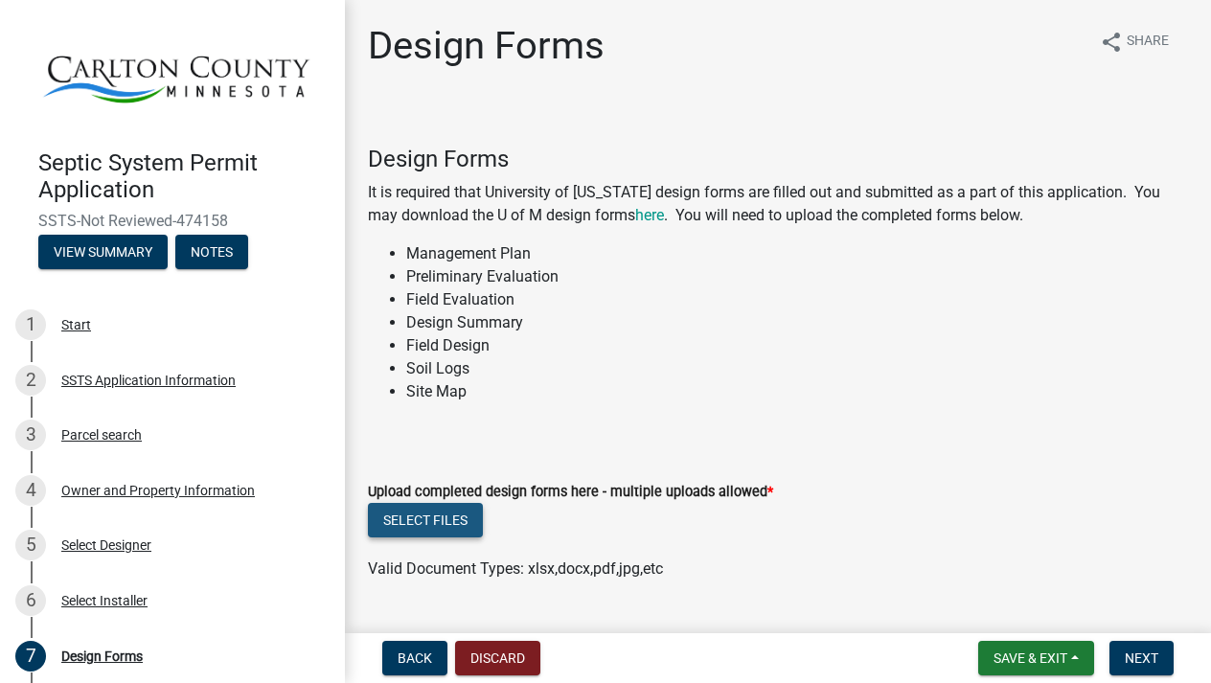
click at [432, 517] on button "Select files" at bounding box center [425, 520] width 115 height 34
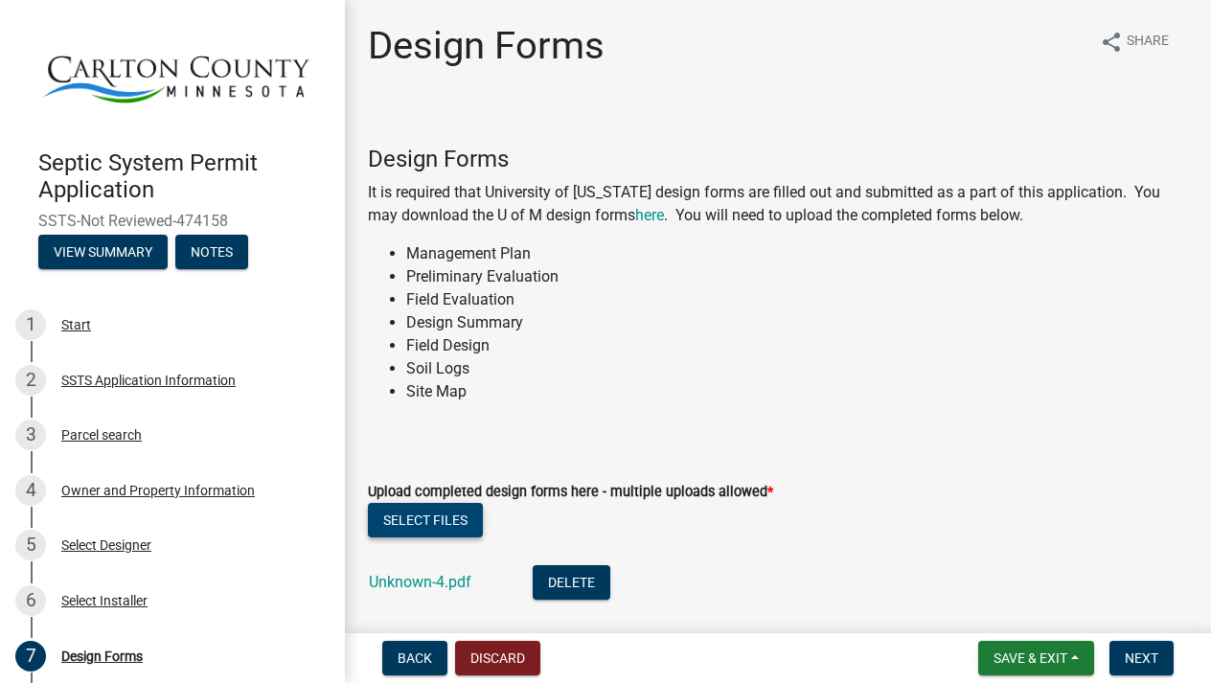
click at [438, 520] on button "Select files" at bounding box center [425, 520] width 115 height 34
click at [442, 519] on button "Select files" at bounding box center [425, 520] width 115 height 34
click at [419, 520] on button "Select files" at bounding box center [425, 520] width 115 height 34
click at [462, 513] on button "Select files" at bounding box center [425, 520] width 115 height 34
click at [438, 516] on button "Select files" at bounding box center [425, 520] width 115 height 34
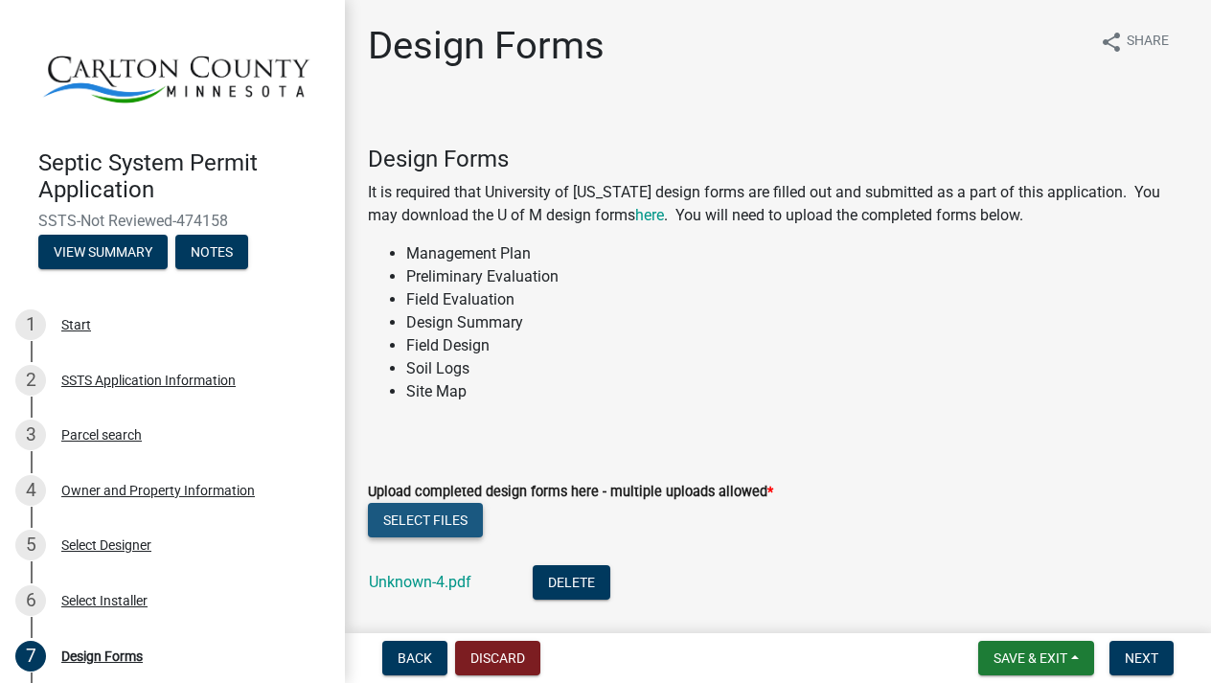
click at [451, 511] on button "Select files" at bounding box center [425, 520] width 115 height 34
click at [420, 516] on button "Select files" at bounding box center [425, 520] width 115 height 34
click at [1136, 663] on span "Next" at bounding box center [1142, 657] width 34 height 15
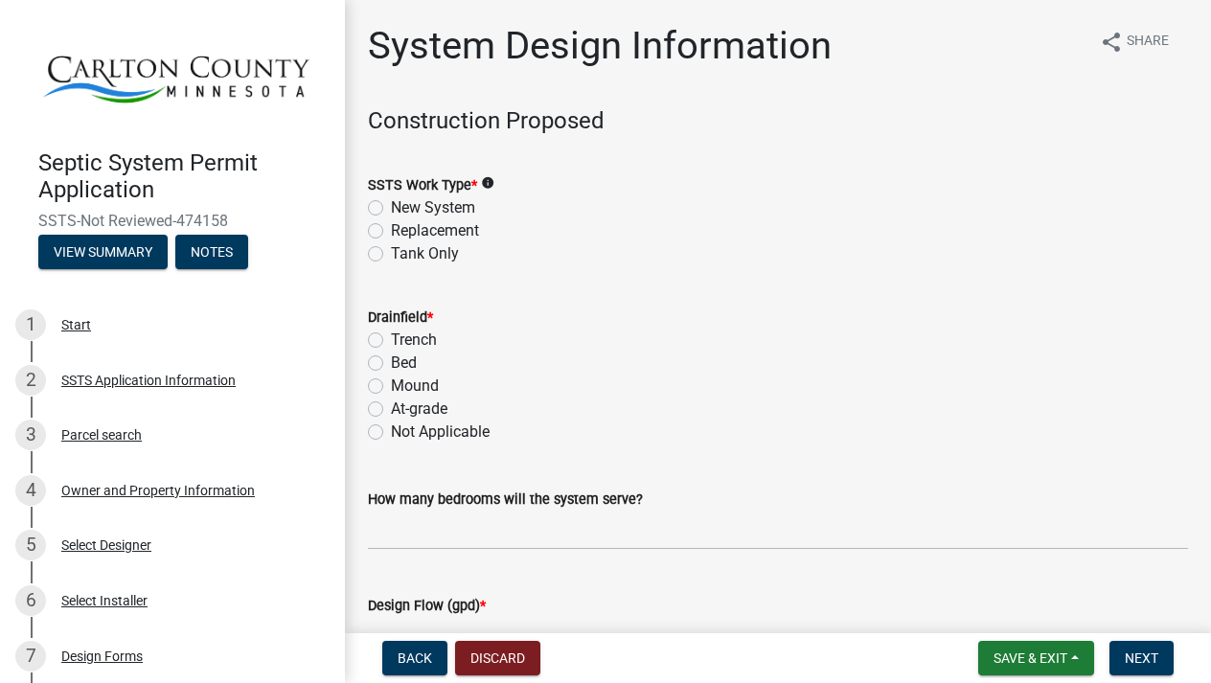
click at [494, 181] on icon "info" at bounding box center [487, 182] width 13 height 13
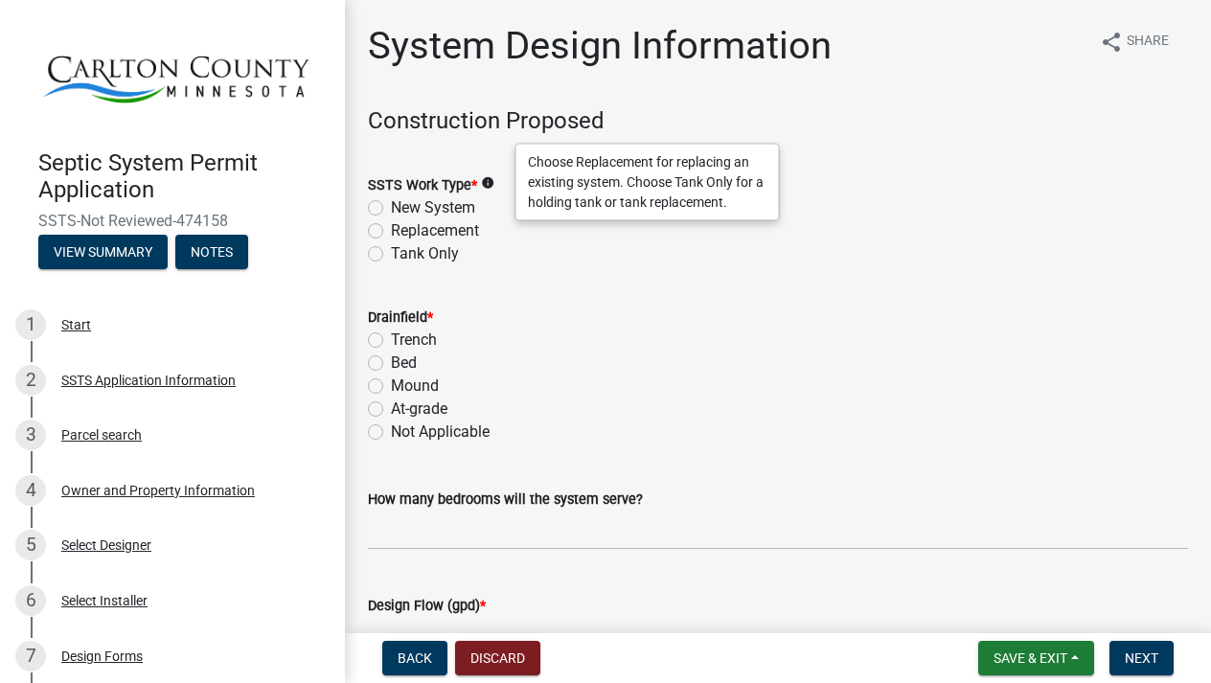
click at [391, 254] on label "Tank Only" at bounding box center [425, 253] width 68 height 23
click at [391, 254] on input "Tank Only" at bounding box center [397, 248] width 12 height 12
radio input "true"
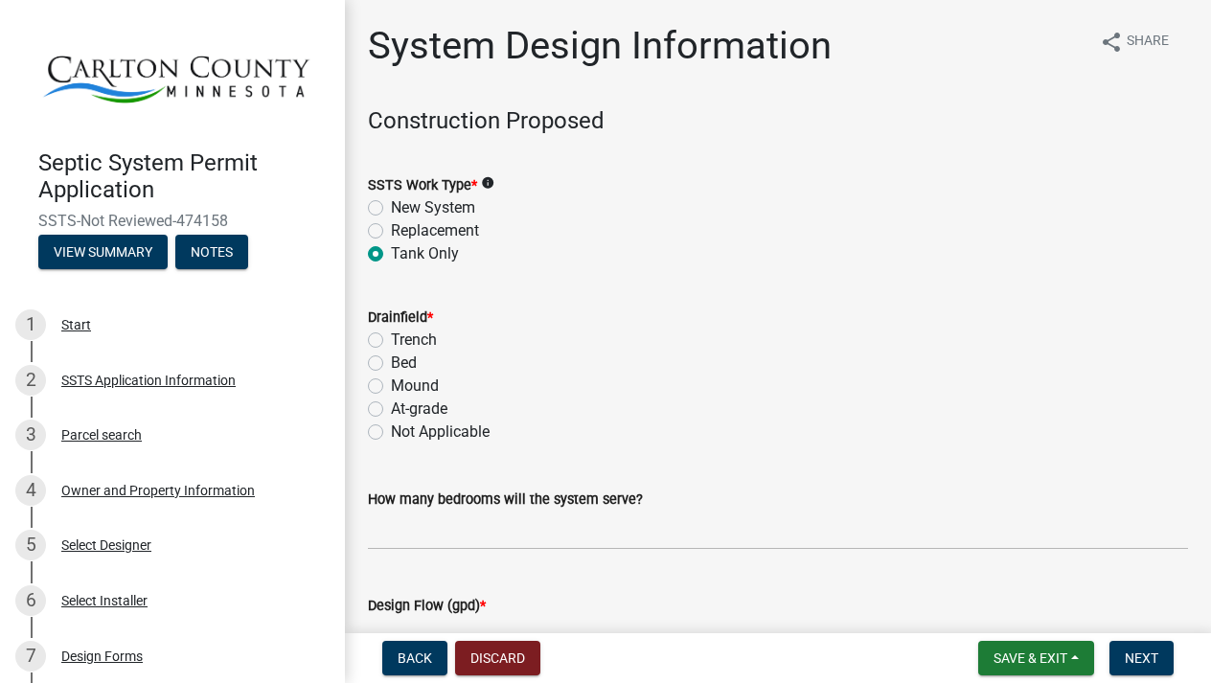
click at [391, 383] on label "Mound" at bounding box center [415, 386] width 48 height 23
click at [391, 383] on input "Mound" at bounding box center [397, 381] width 12 height 12
radio input "true"
click at [492, 516] on input "text" at bounding box center [778, 530] width 820 height 39
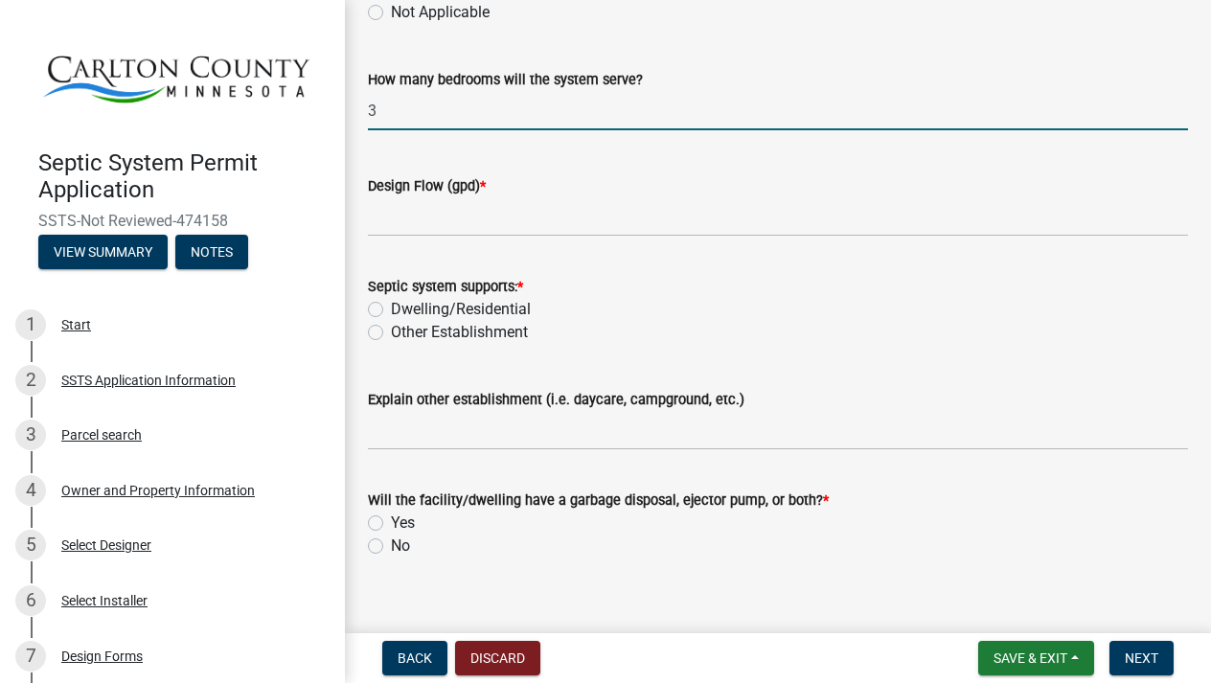
scroll to position [424, 0]
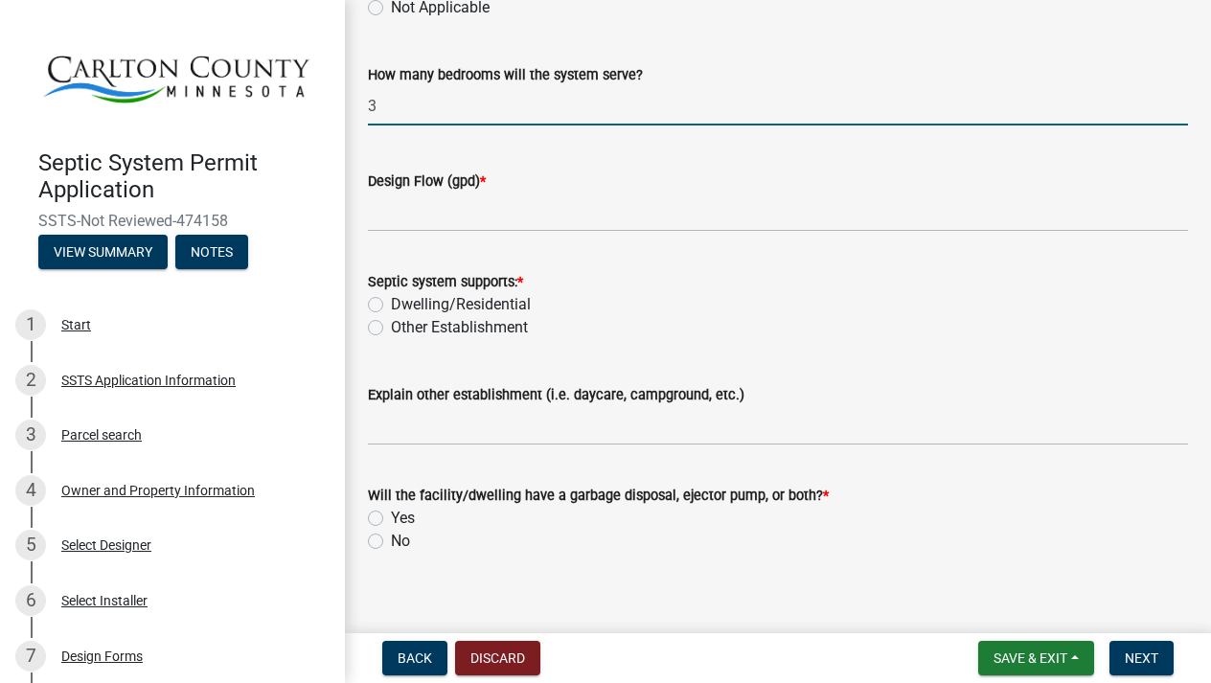
type input "3"
click at [391, 300] on label "Dwelling/Residential" at bounding box center [461, 304] width 140 height 23
click at [391, 300] on input "Dwelling/Residential" at bounding box center [397, 299] width 12 height 12
radio input "true"
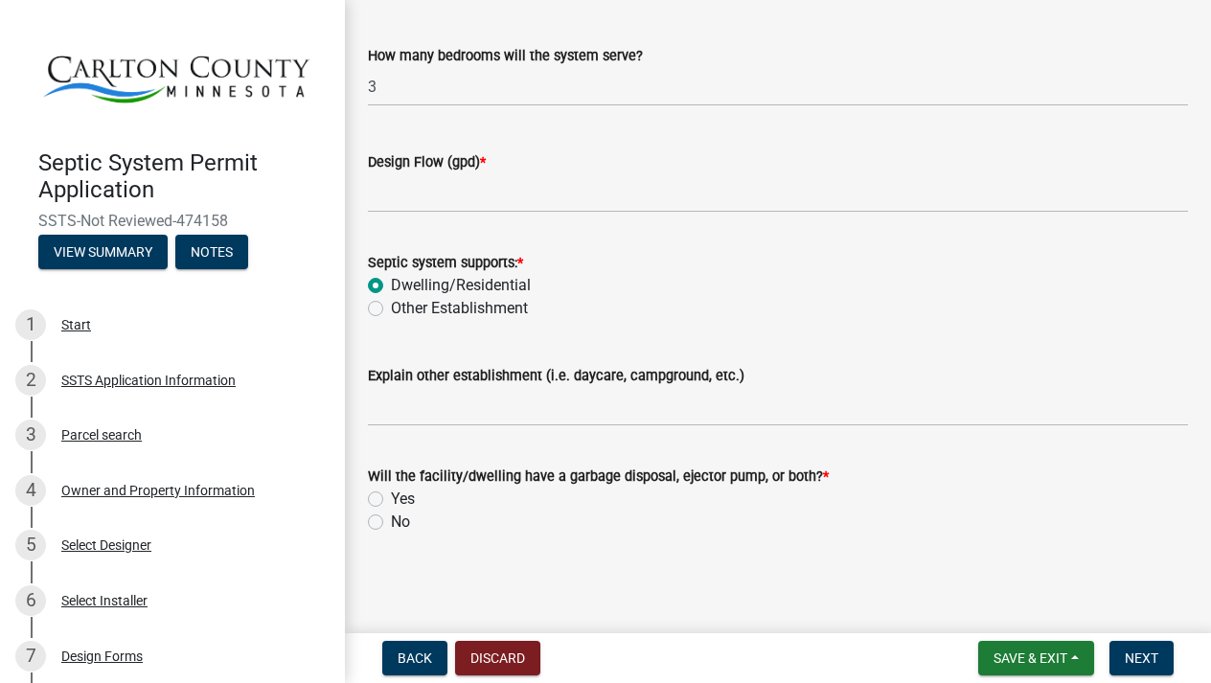
scroll to position [443, 0]
click at [391, 497] on label "Yes" at bounding box center [403, 500] width 24 height 23
click at [391, 497] on input "Yes" at bounding box center [397, 495] width 12 height 12
radio input "true"
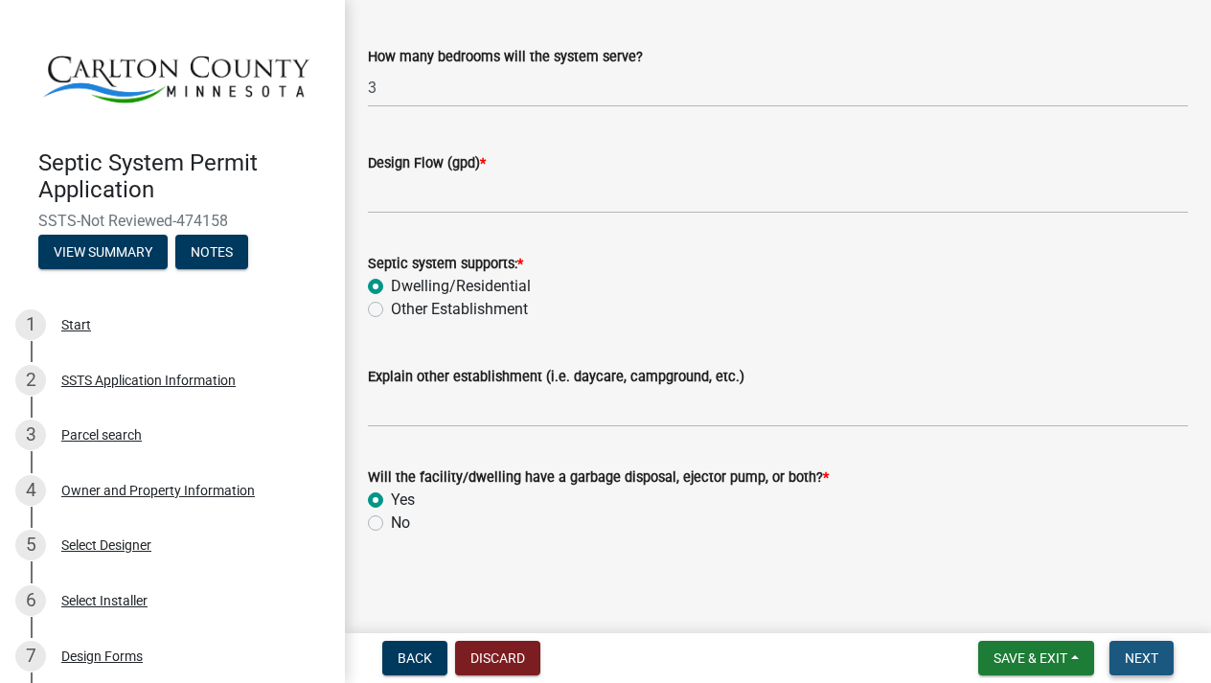
click at [1142, 659] on span "Next" at bounding box center [1142, 657] width 34 height 15
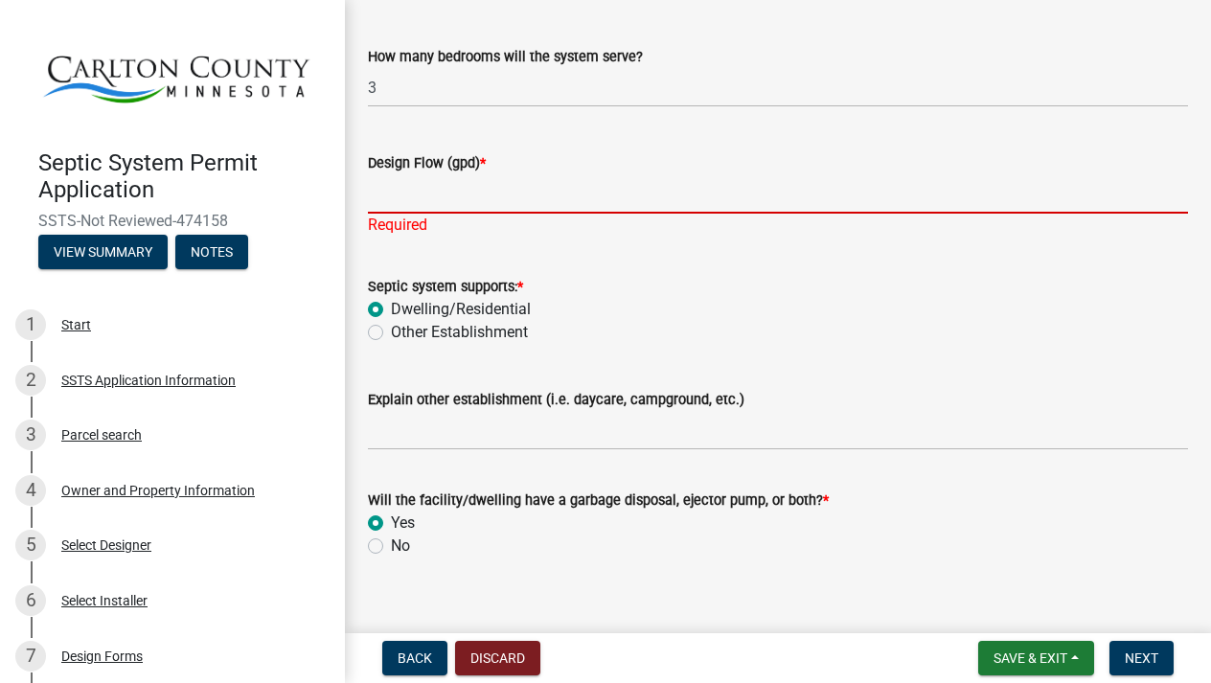
click at [478, 201] on input "Design Flow (gpd) *" at bounding box center [778, 193] width 820 height 39
click at [486, 159] on span "*" at bounding box center [483, 163] width 6 height 16
click at [499, 174] on input "Design Flow (gpd) *" at bounding box center [778, 193] width 820 height 39
click at [398, 200] on input "Design Flow (gpd) *" at bounding box center [778, 193] width 820 height 39
click at [508, 194] on input "Design Flow (gpd) *" at bounding box center [778, 193] width 820 height 39
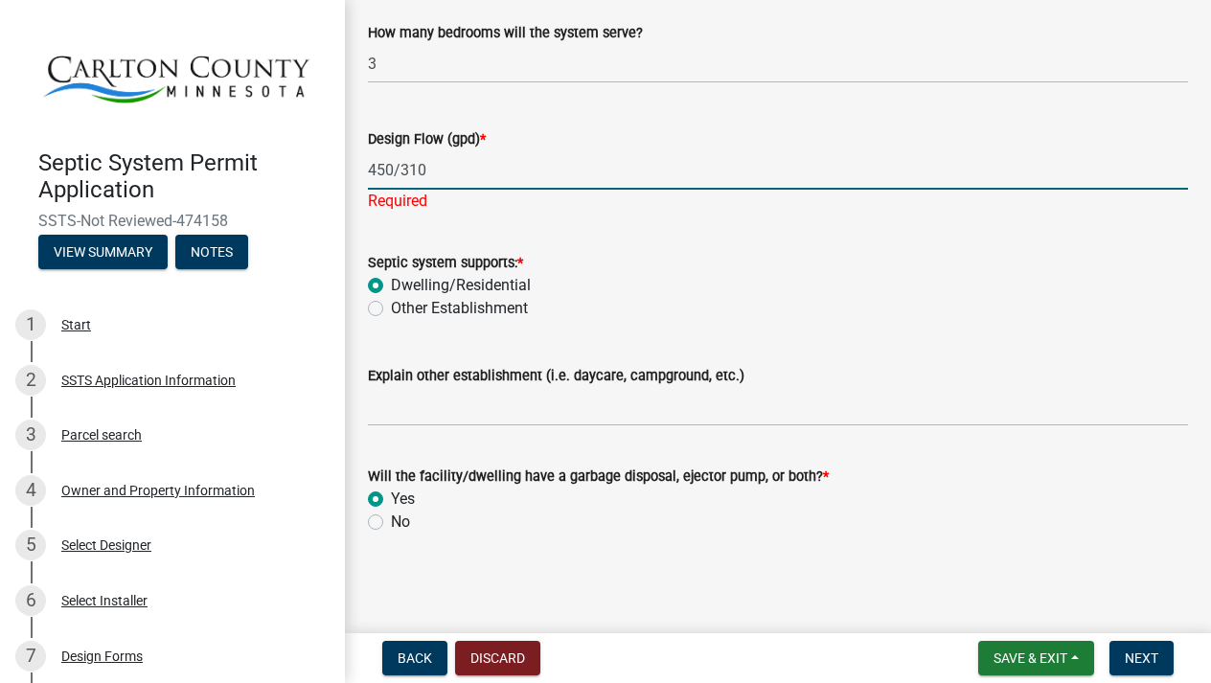
scroll to position [466, 0]
type input "450/310"
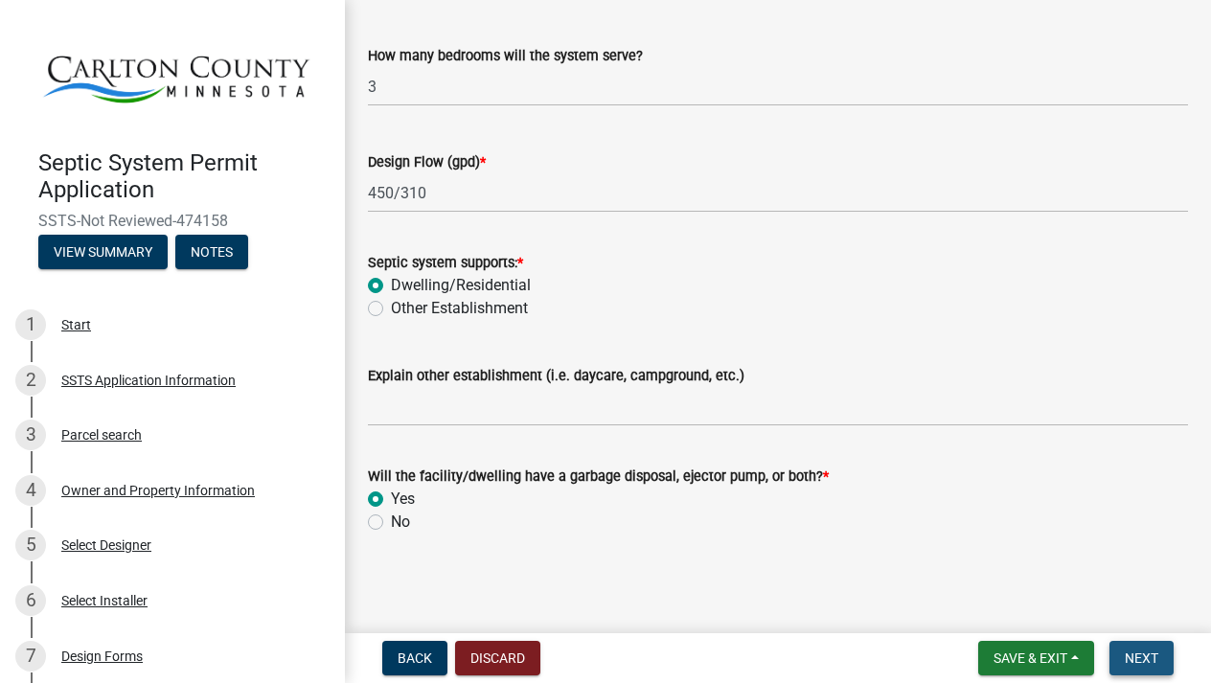
click at [1134, 653] on span "Next" at bounding box center [1142, 657] width 34 height 15
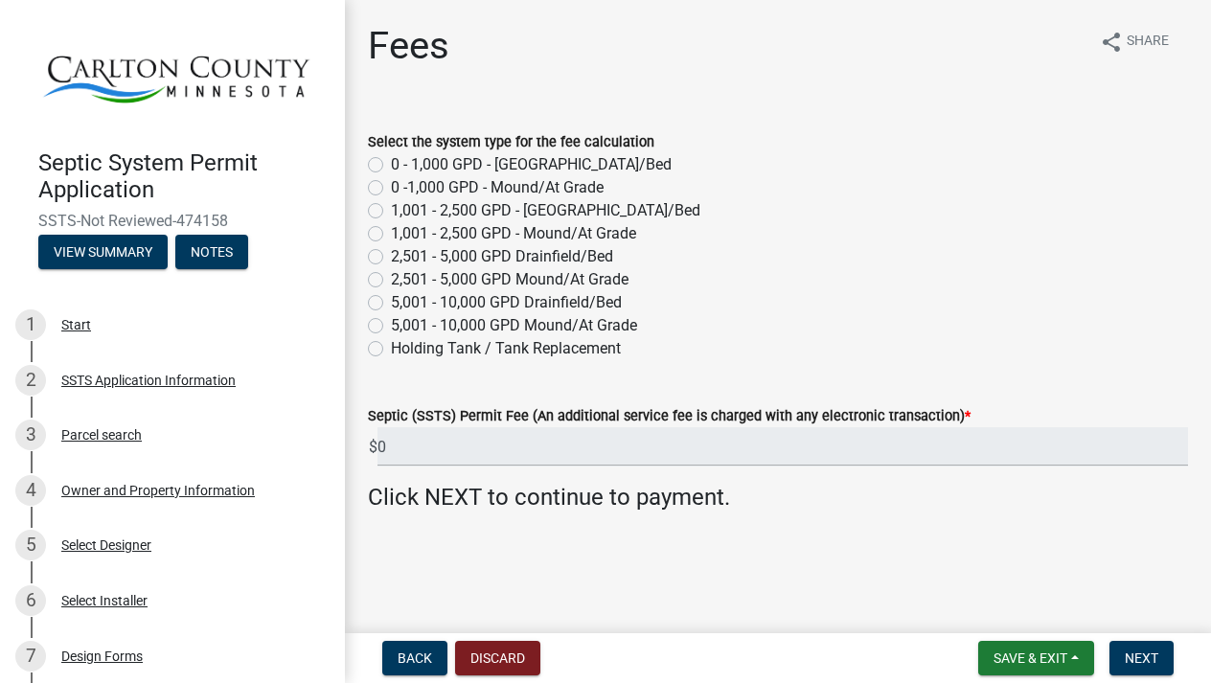
click at [540, 467] on wm-data-entity-input "Septic (SSTS) Permit Fee (An additional service fee is charged with any electro…" at bounding box center [778, 430] width 820 height 106
click at [384, 235] on div "1,001 - 2,500 GPD - Mound/At Grade" at bounding box center [778, 233] width 820 height 23
click at [391, 235] on label "1,001 - 2,500 GPD - Mound/At Grade" at bounding box center [513, 233] width 245 height 23
click at [391, 235] on input "1,001 - 2,500 GPD - Mound/At Grade" at bounding box center [397, 228] width 12 height 12
radio input "true"
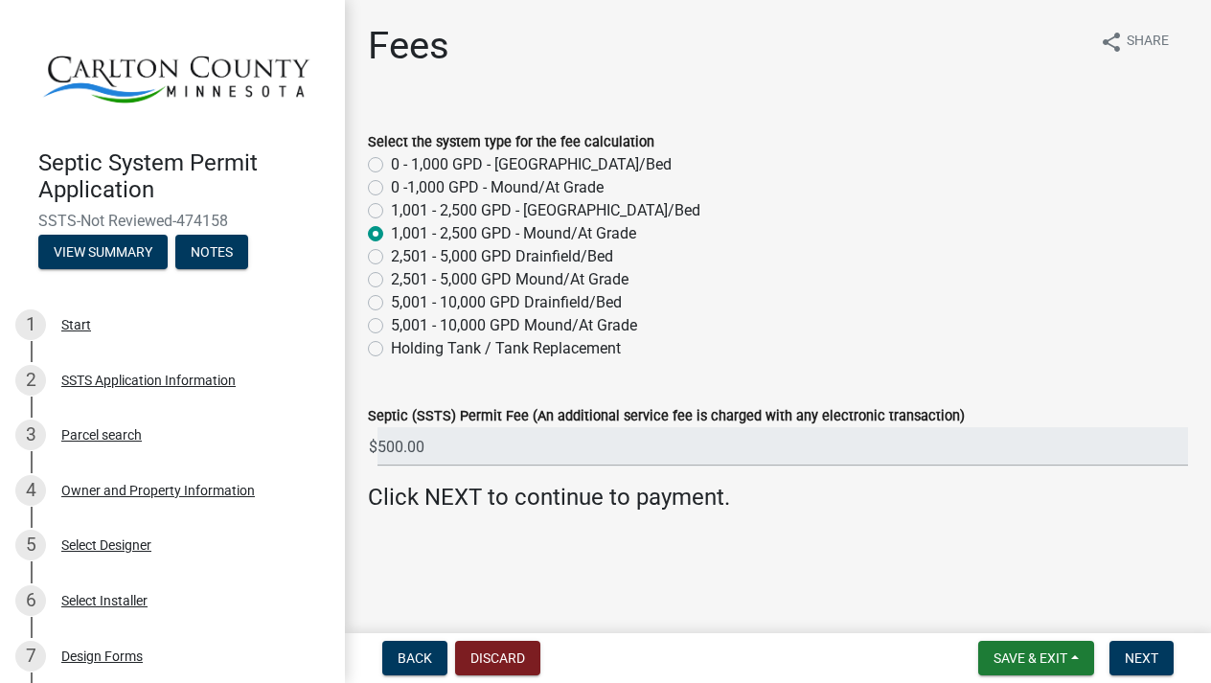
click at [391, 349] on label "Holding Tank / Tank Replacement" at bounding box center [506, 348] width 230 height 23
click at [391, 349] on input "Holding Tank / Tank Replacement" at bounding box center [397, 343] width 12 height 12
radio input "true"
click at [450, 435] on input "150.00" at bounding box center [782, 446] width 810 height 39
click at [440, 450] on input "150.00" at bounding box center [782, 446] width 810 height 39
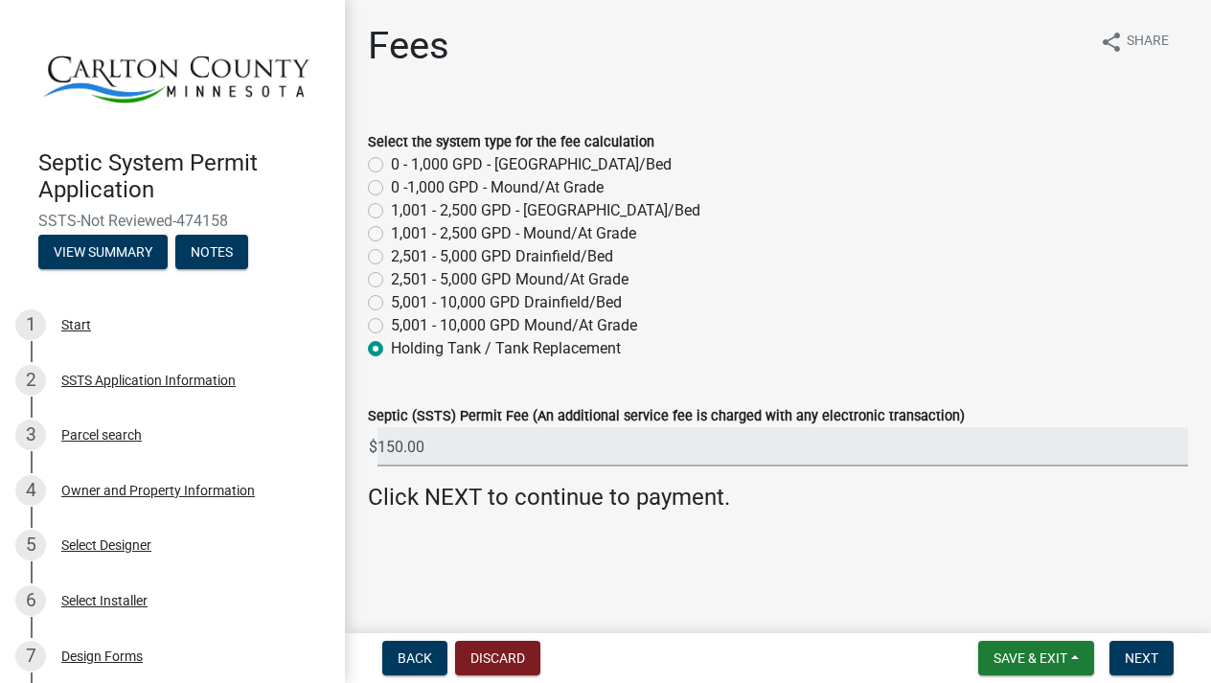
click at [422, 446] on input "150.00" at bounding box center [782, 446] width 810 height 39
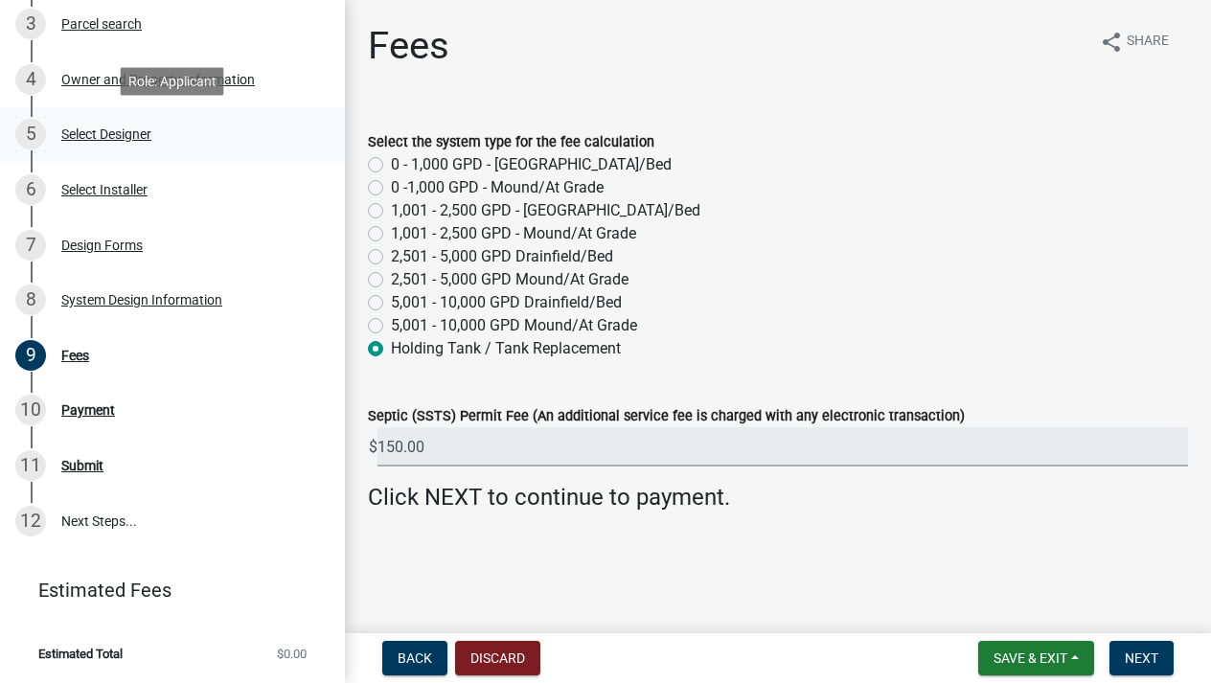
scroll to position [410, 0]
click at [94, 242] on div "Design Forms" at bounding box center [101, 245] width 81 height 13
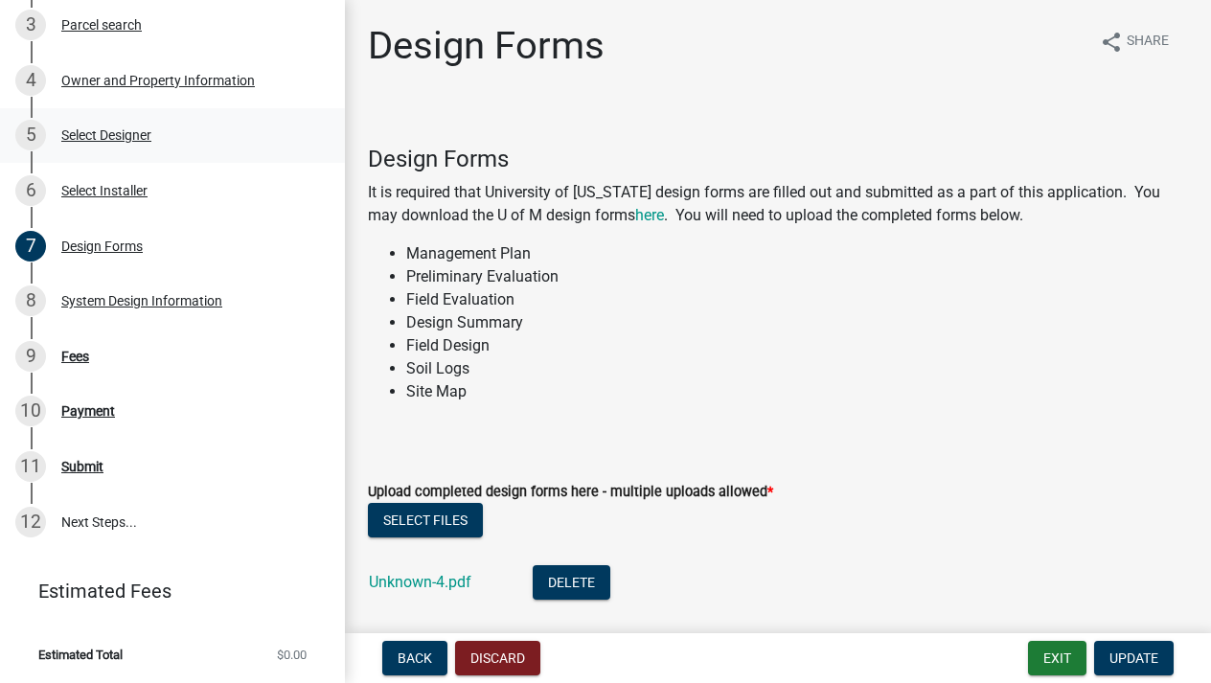
scroll to position [0, 0]
click at [103, 138] on div "Select Designer" at bounding box center [106, 134] width 90 height 13
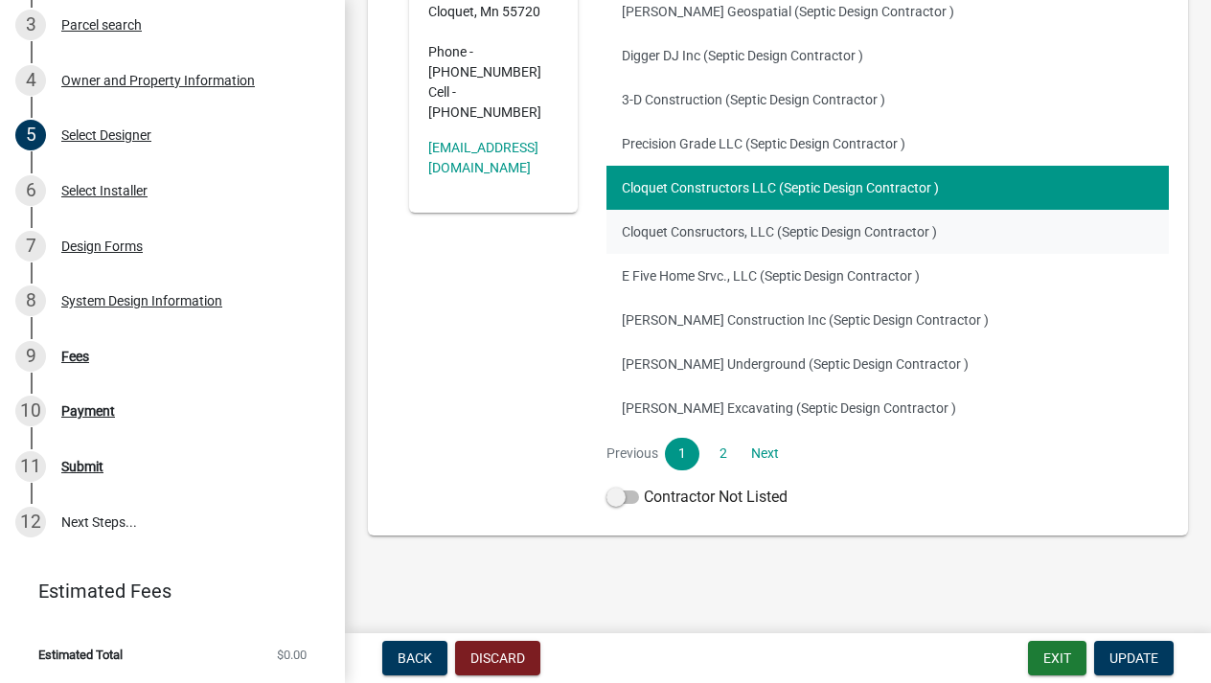
scroll to position [416, 0]
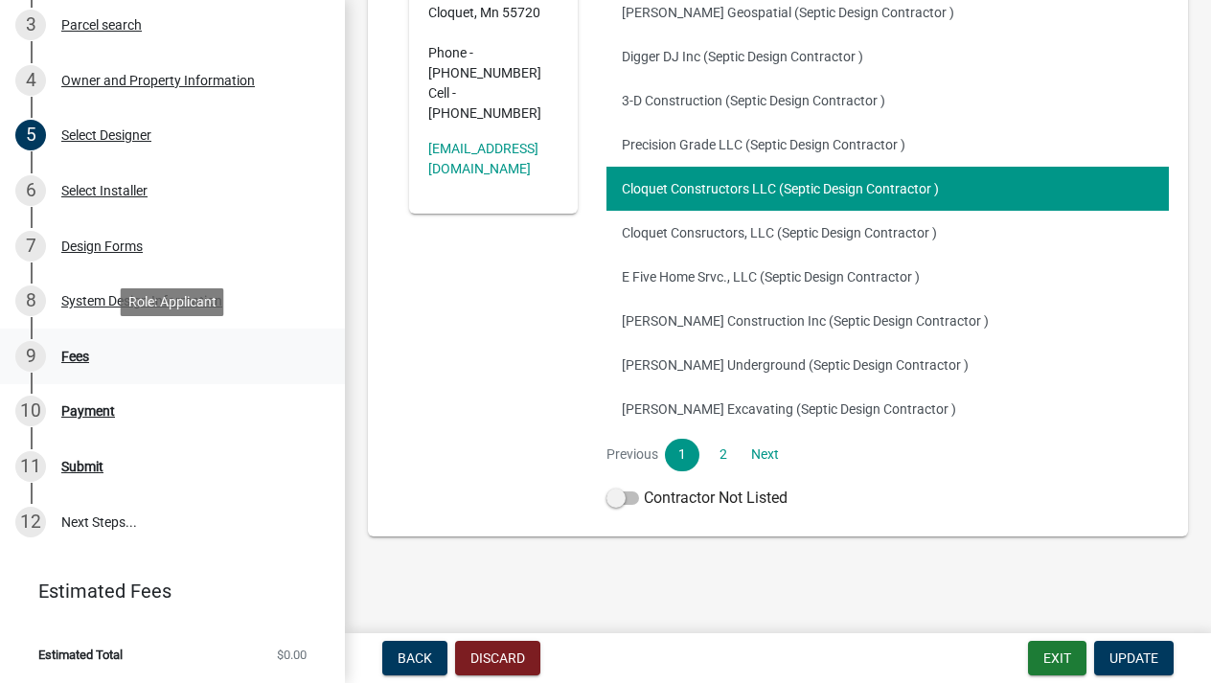
click at [86, 354] on div "Fees" at bounding box center [75, 356] width 28 height 13
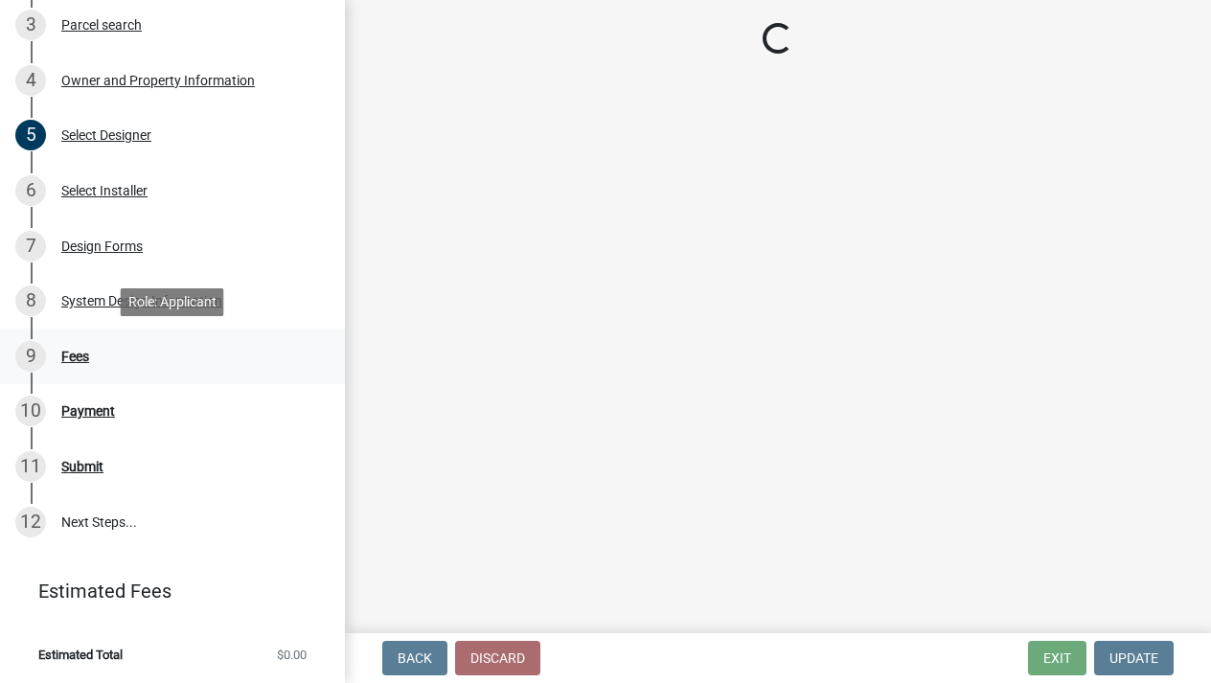
scroll to position [0, 0]
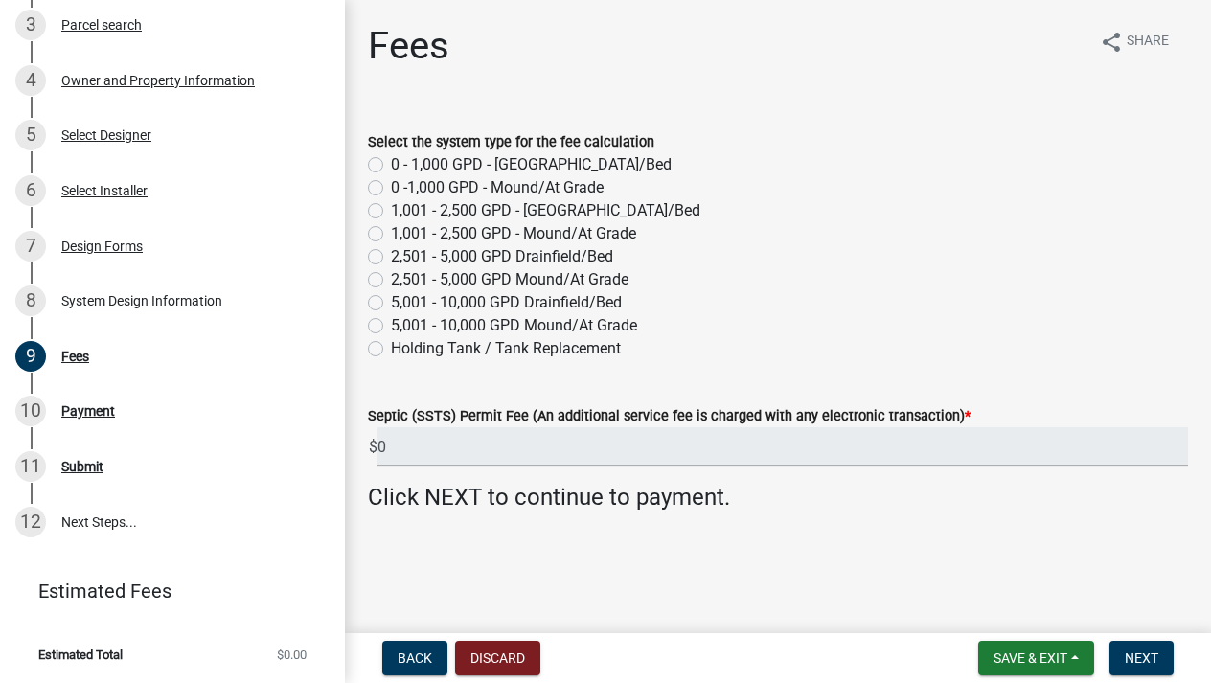
click at [391, 347] on label "Holding Tank / Tank Replacement" at bounding box center [506, 348] width 230 height 23
click at [391, 347] on input "Holding Tank / Tank Replacement" at bounding box center [397, 343] width 12 height 12
radio input "true"
click at [1145, 662] on span "Next" at bounding box center [1142, 657] width 34 height 15
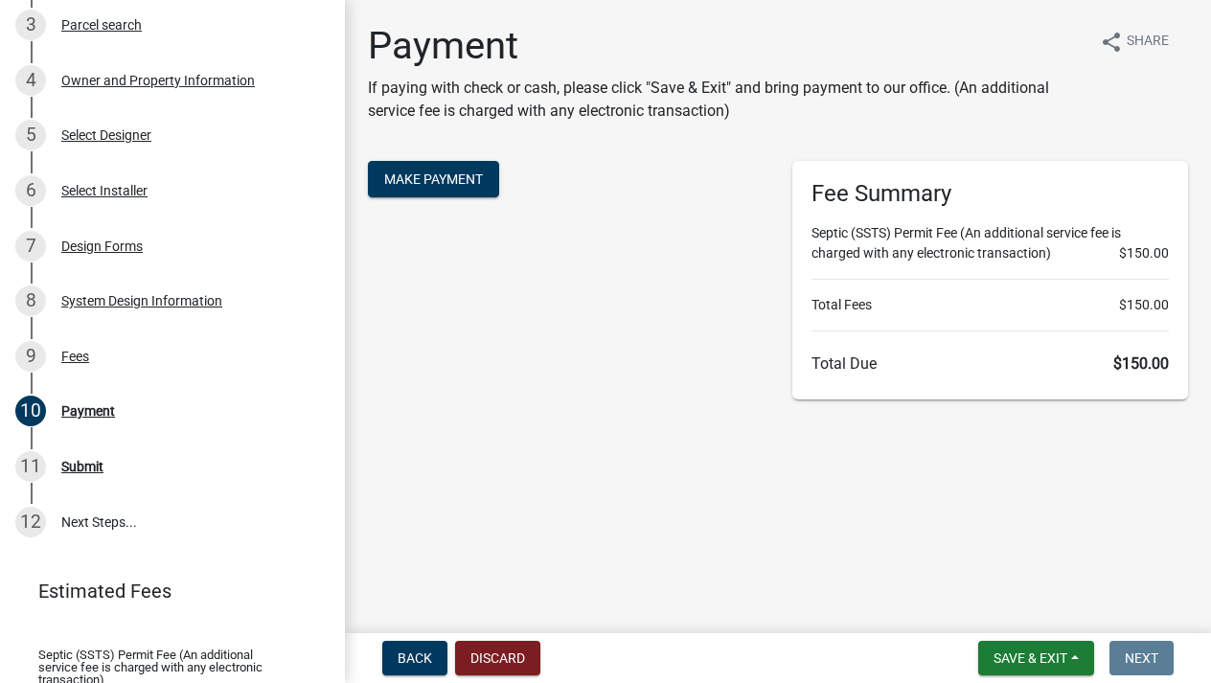
click at [1145, 662] on span "Next" at bounding box center [1142, 657] width 34 height 15
click at [1028, 661] on span "Save & Exit" at bounding box center [1030, 657] width 74 height 15
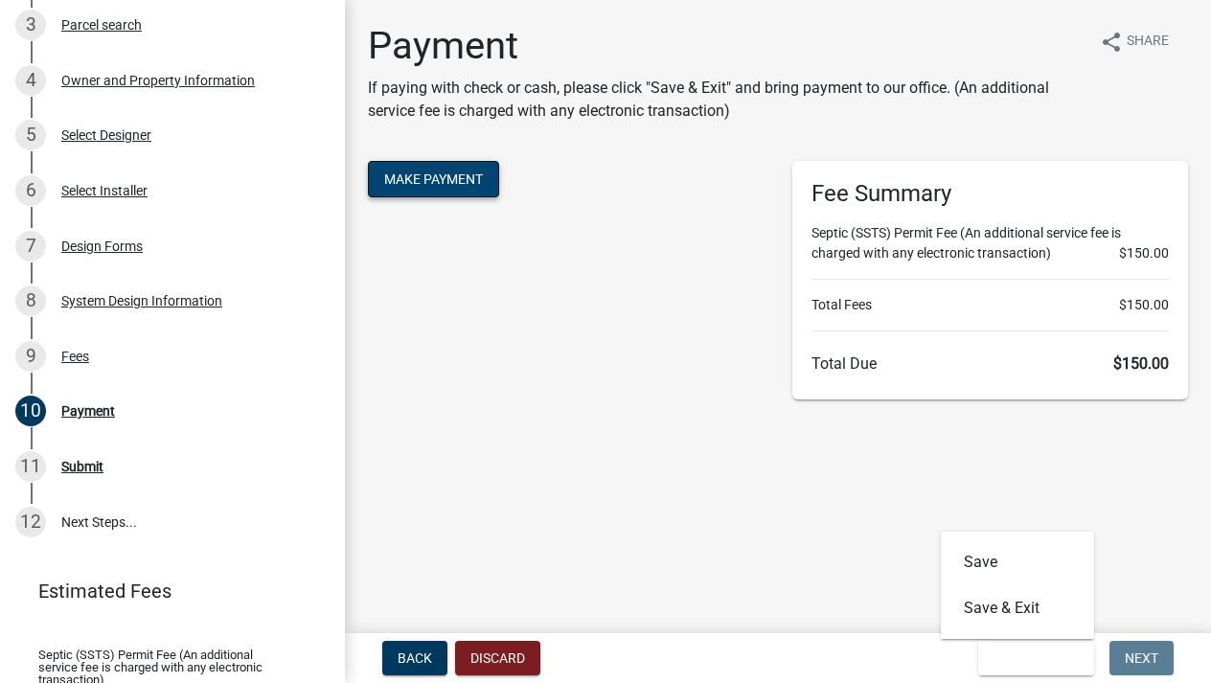
click at [443, 190] on button "Make Payment" at bounding box center [433, 179] width 131 height 36
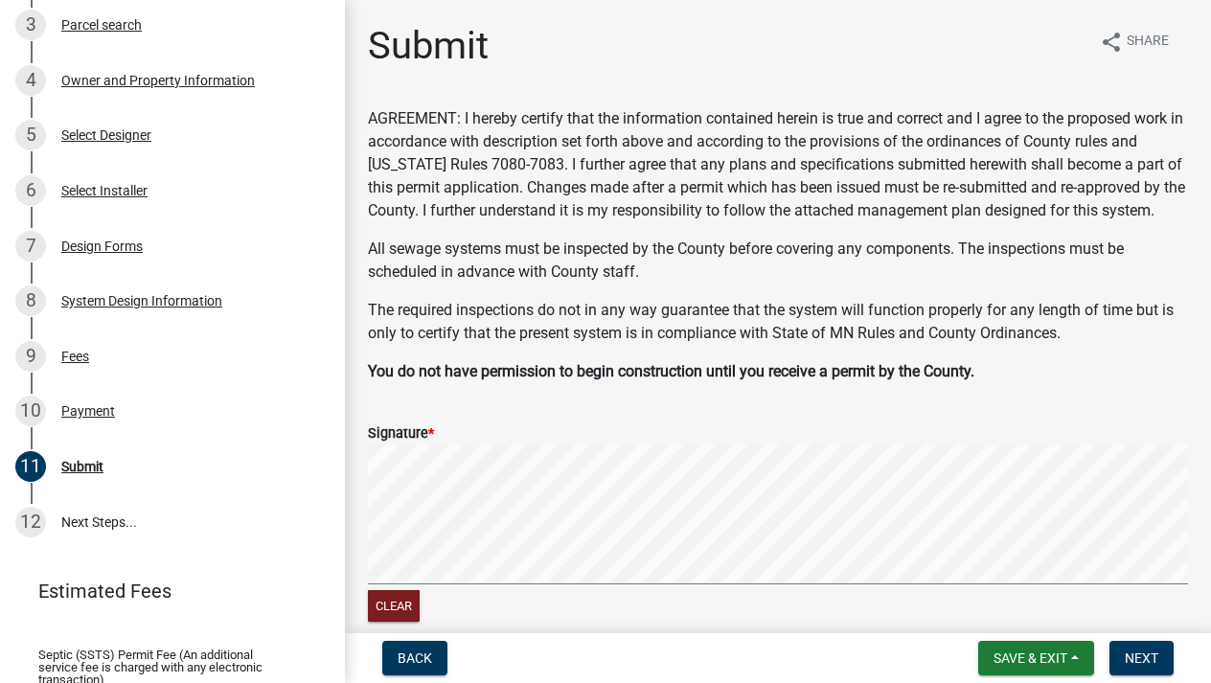
click at [708, 548] on form "Signature * Clear" at bounding box center [778, 513] width 820 height 228
click at [1149, 666] on button "Next" at bounding box center [1141, 658] width 64 height 34
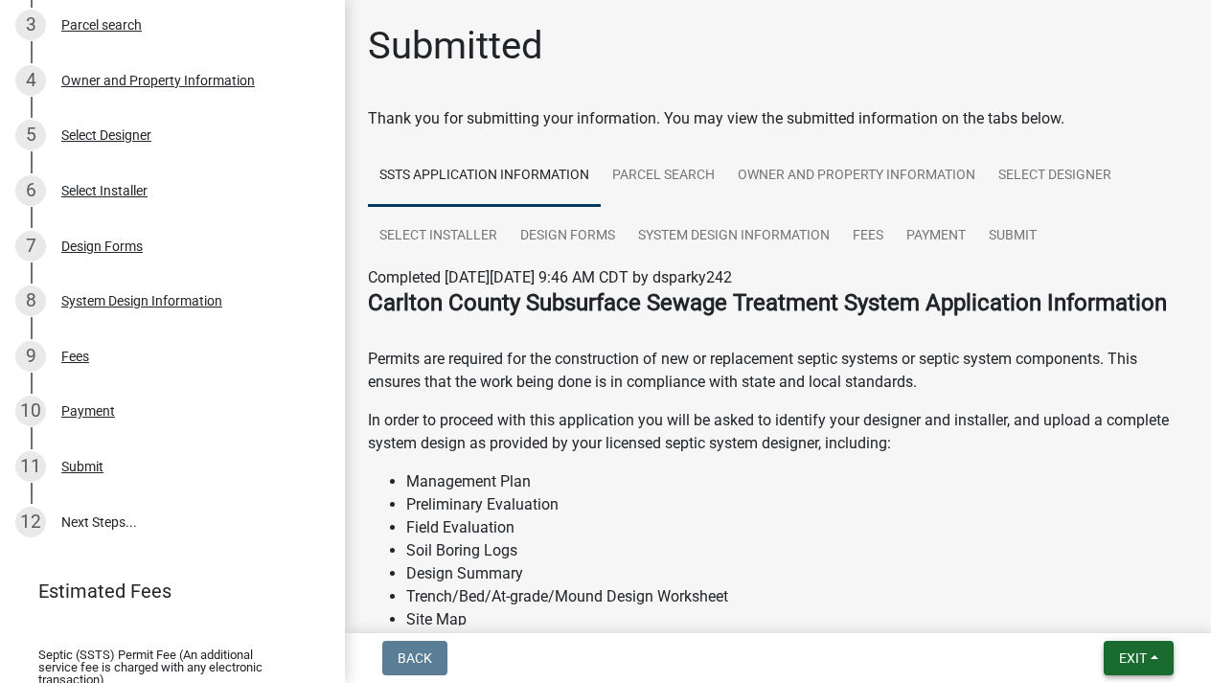
click at [1126, 657] on span "Exit" at bounding box center [1133, 657] width 28 height 15
click at [1063, 565] on button "Save" at bounding box center [1097, 562] width 153 height 46
click at [1123, 657] on span "Exit" at bounding box center [1133, 657] width 28 height 15
click at [1087, 617] on button "Save & Exit" at bounding box center [1097, 608] width 153 height 46
